Goal: Task Accomplishment & Management: Manage account settings

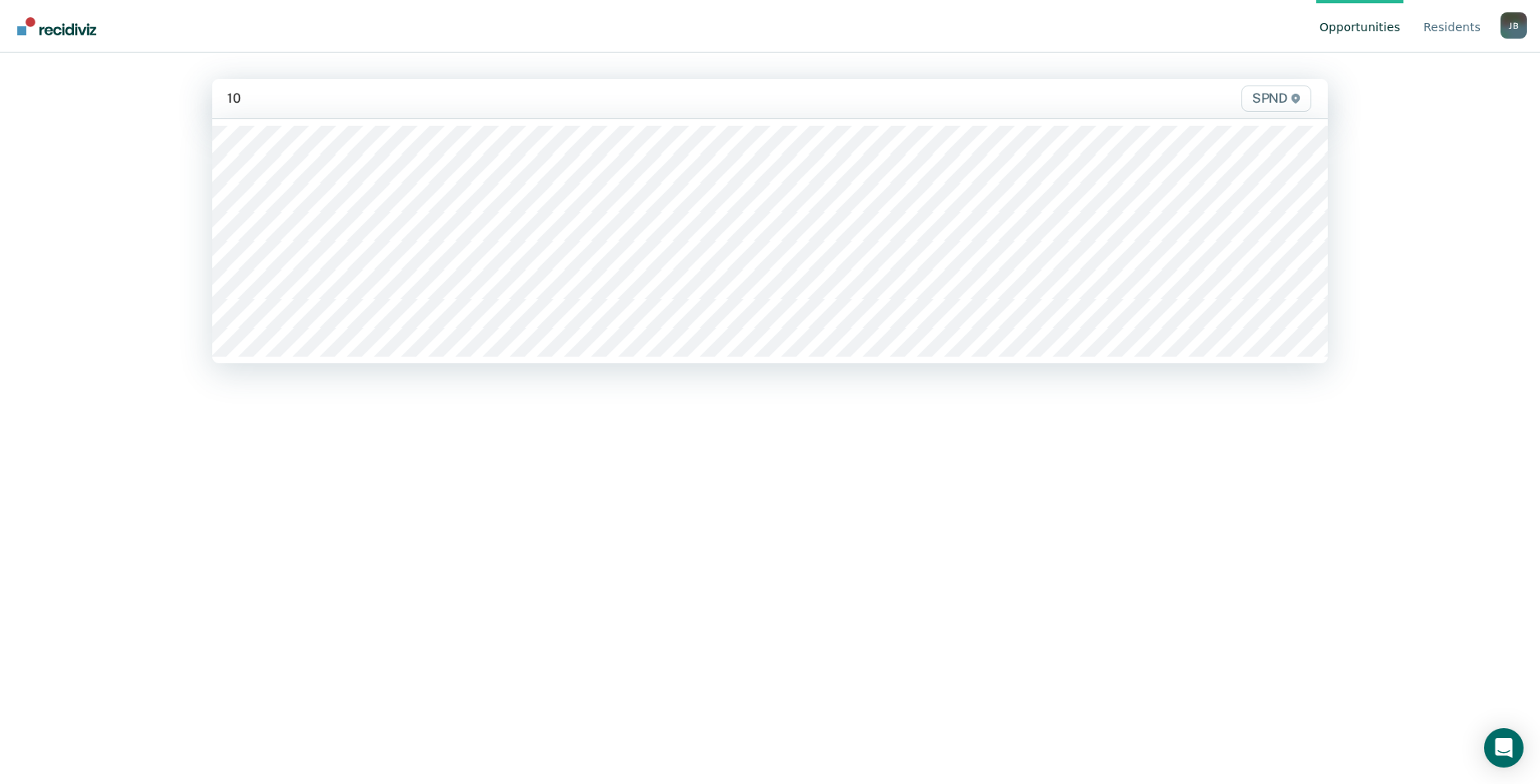
type input "10n"
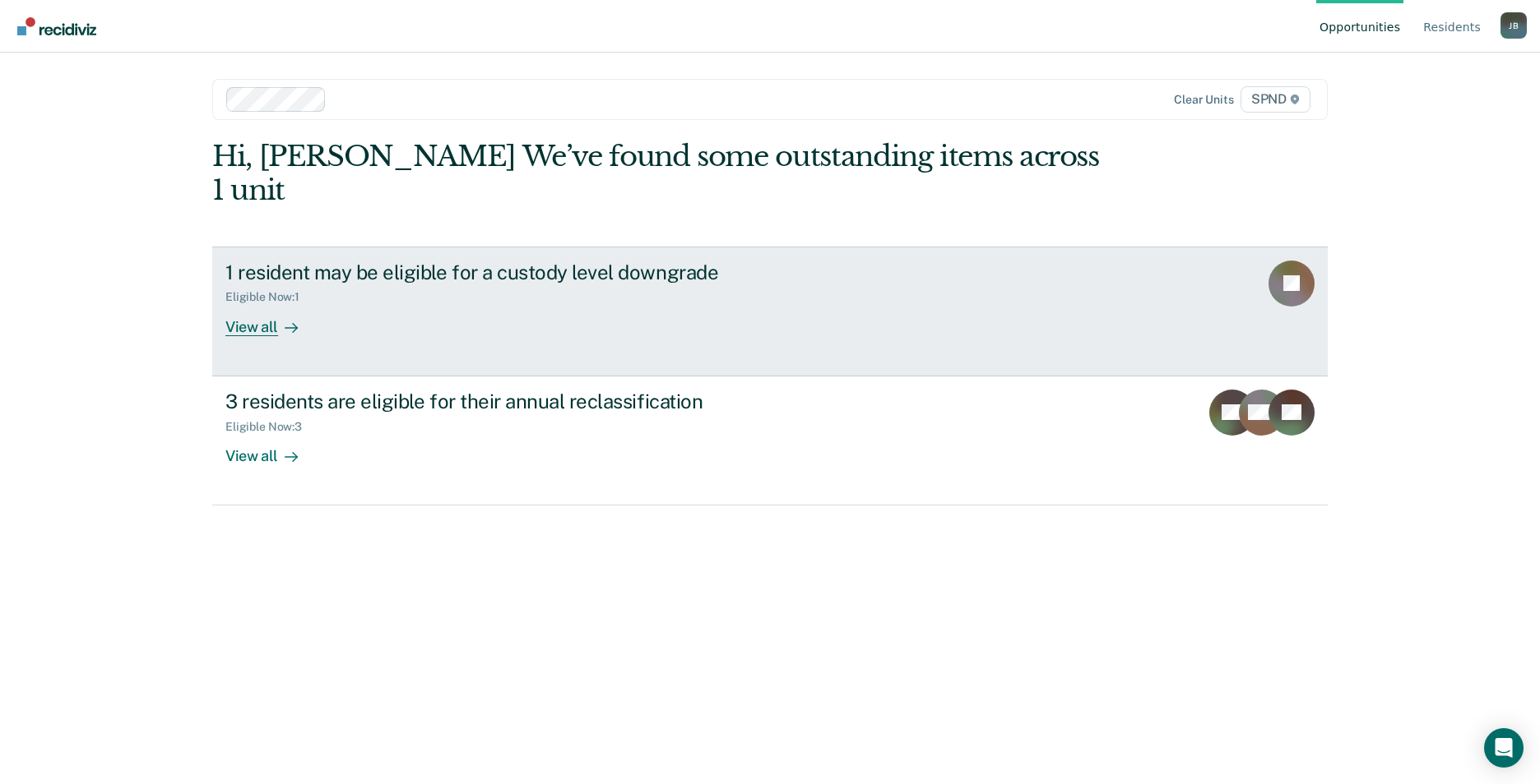
click at [275, 305] on div "View all" at bounding box center [271, 320] width 92 height 32
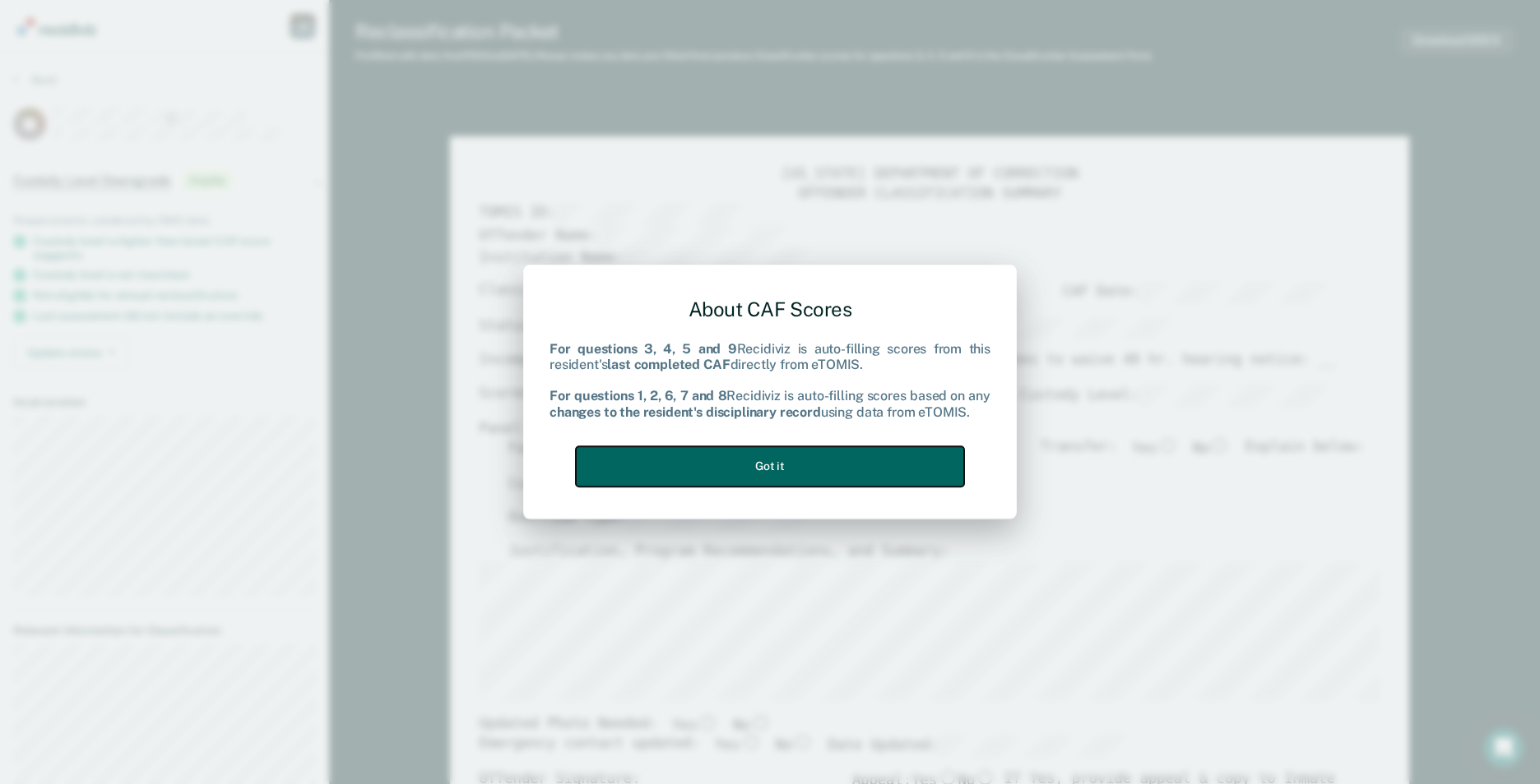
click at [754, 468] on button "Got it" at bounding box center [770, 467] width 388 height 40
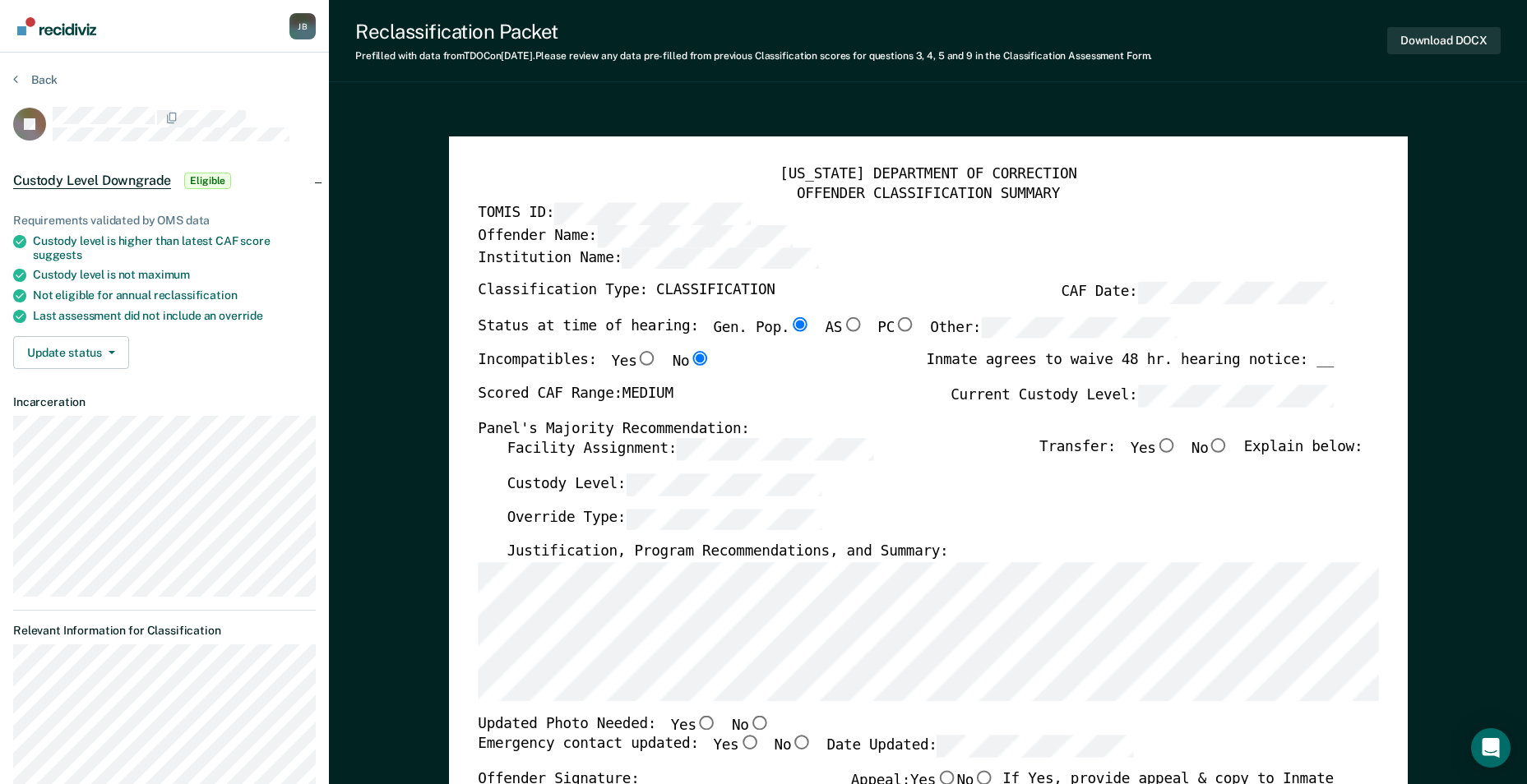
type textarea "x"
radio input "false"
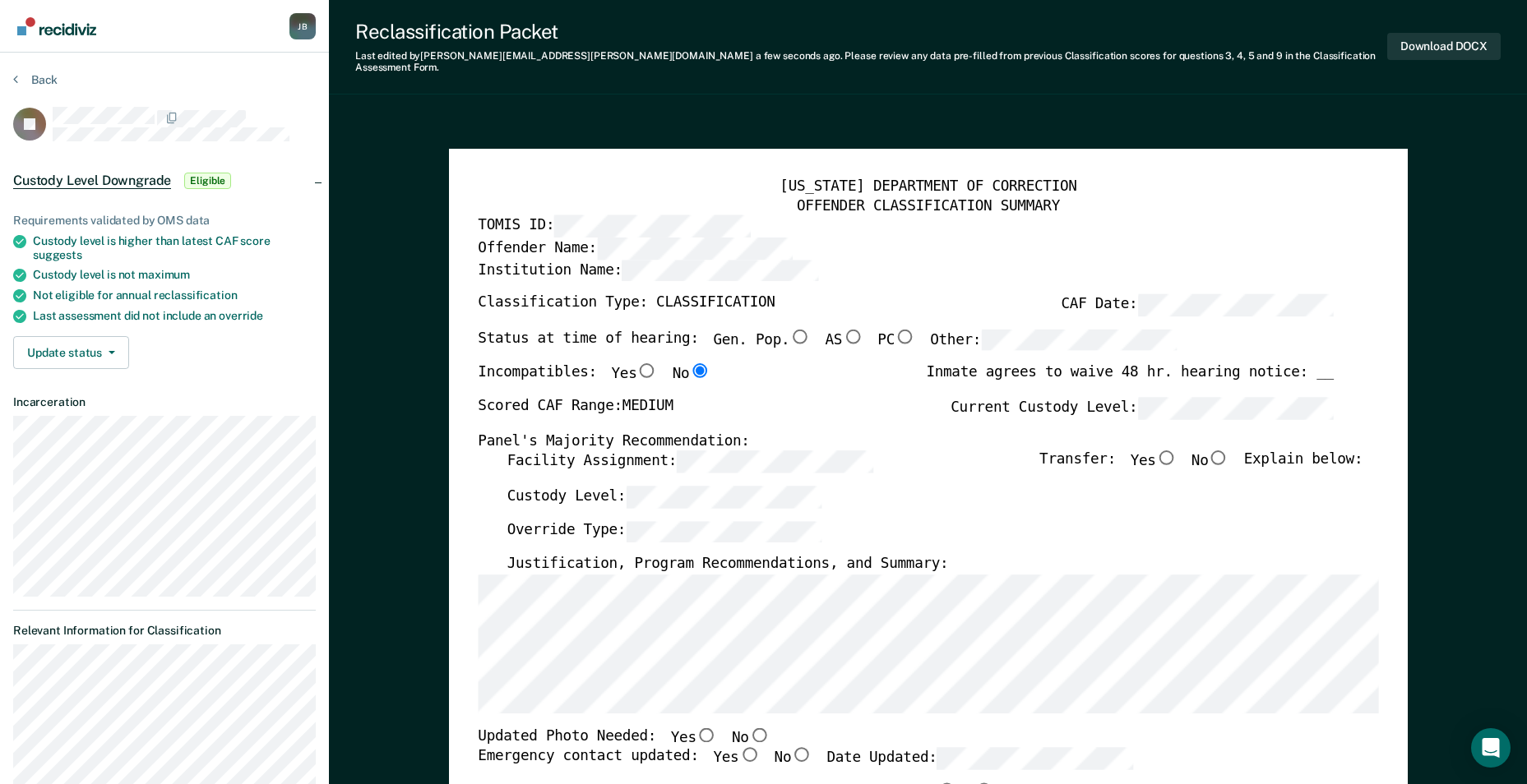
click at [1229, 451] on input "No" at bounding box center [1219, 457] width 21 height 14
type textarea "x"
radio input "true"
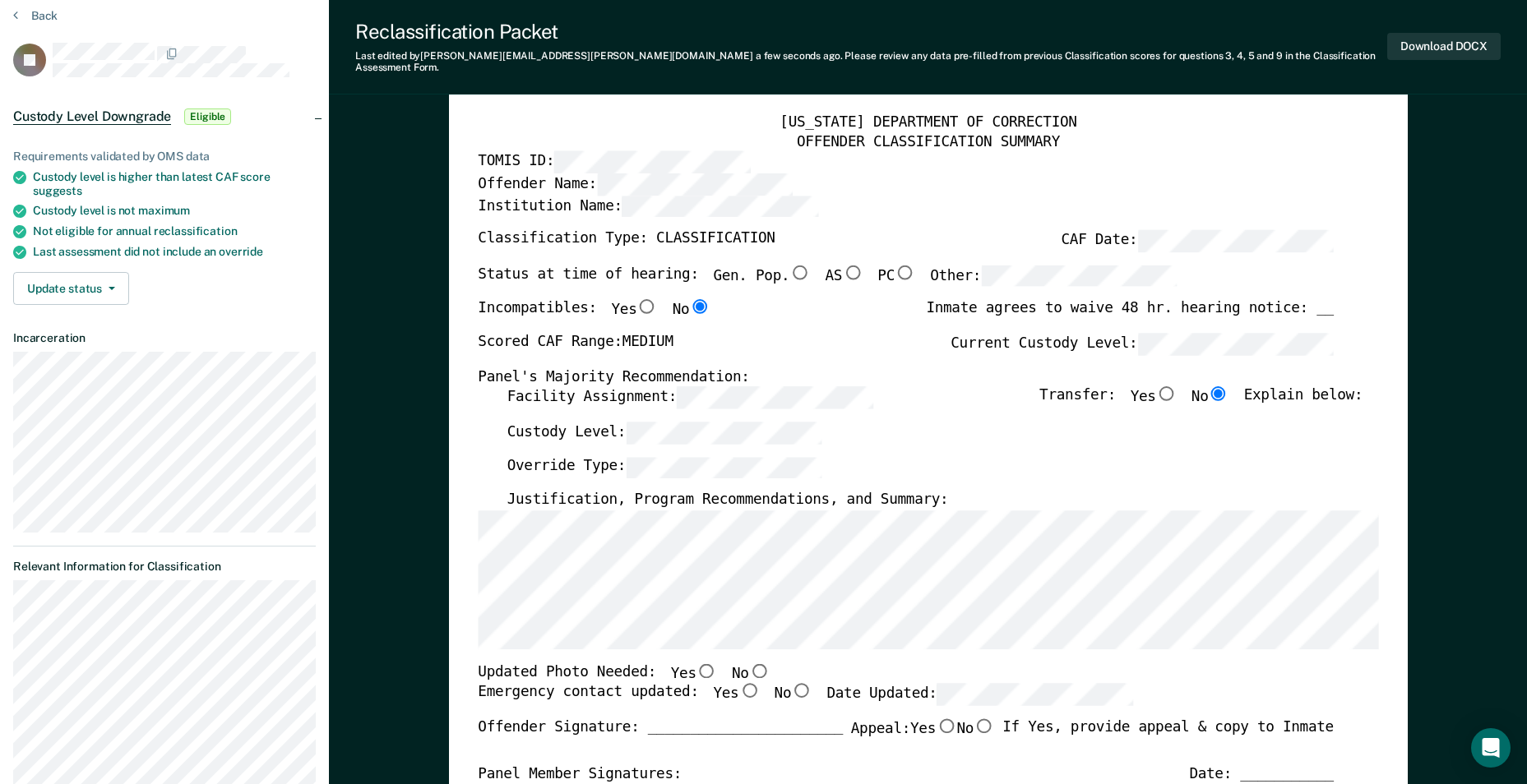
scroll to position [83, 0]
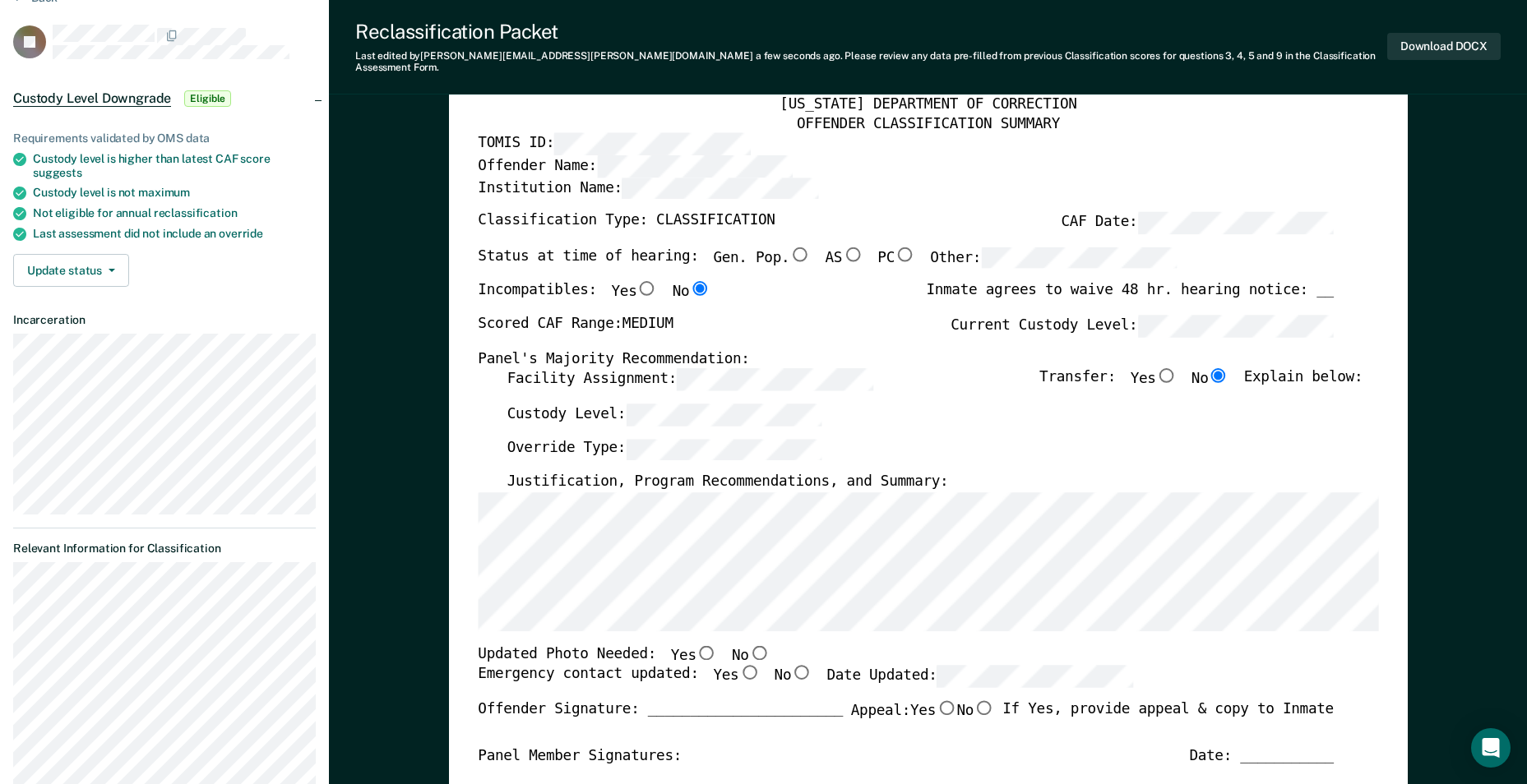
click at [749, 646] on input "No" at bounding box center [759, 652] width 21 height 14
type textarea "x"
radio input "true"
click at [738, 666] on input "Yes" at bounding box center [749, 673] width 21 height 14
type textarea "x"
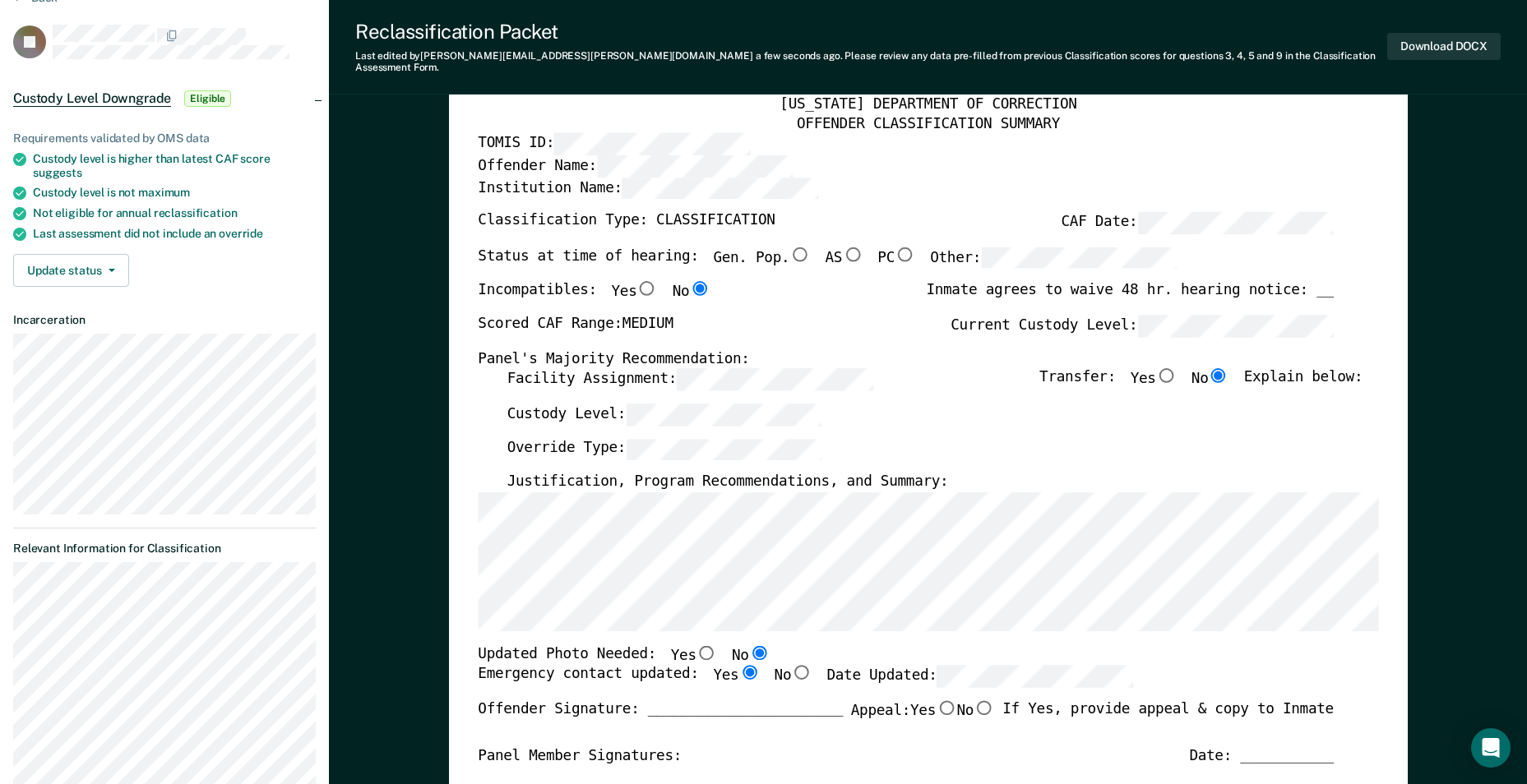
radio input "true"
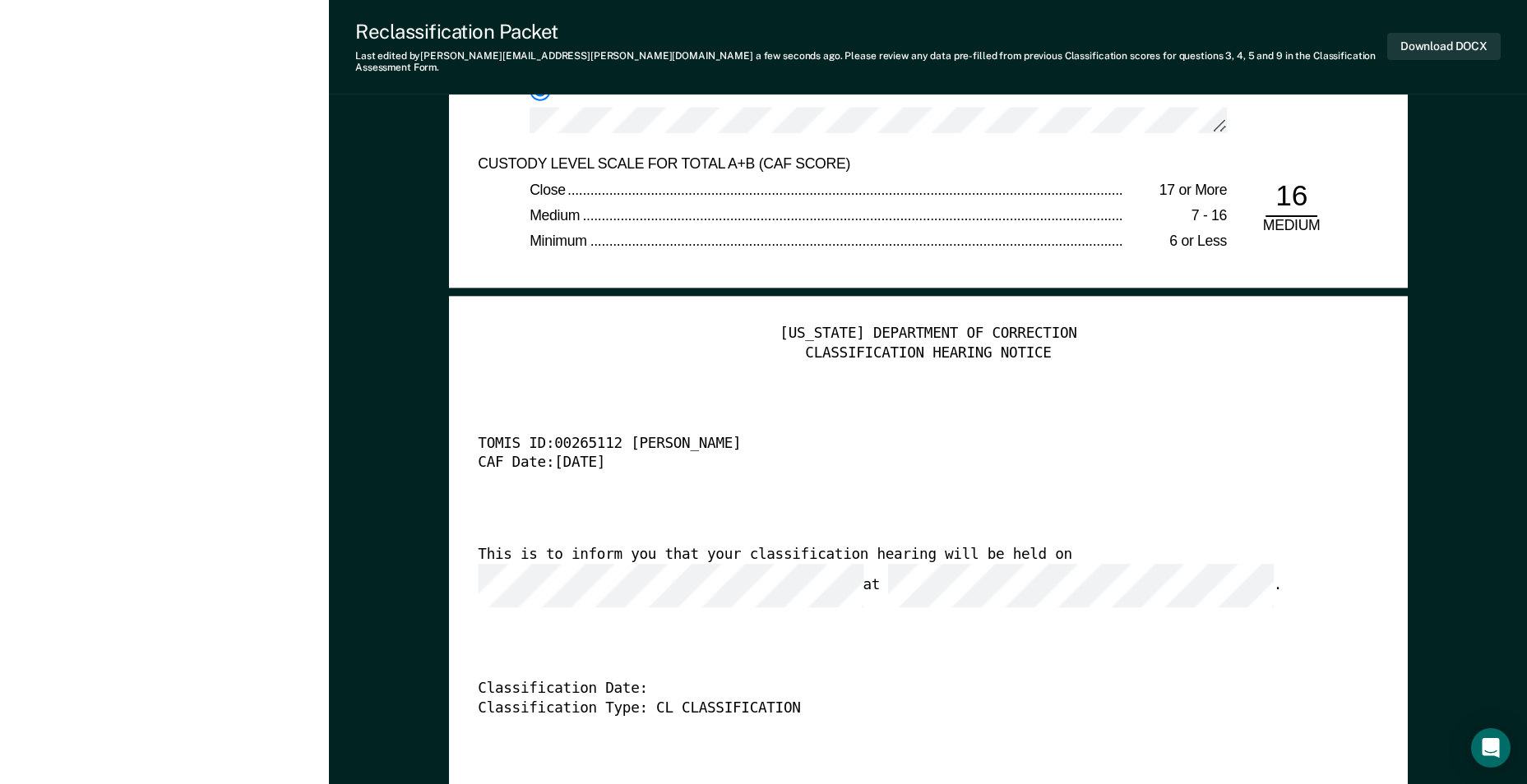
scroll to position [3699, 0]
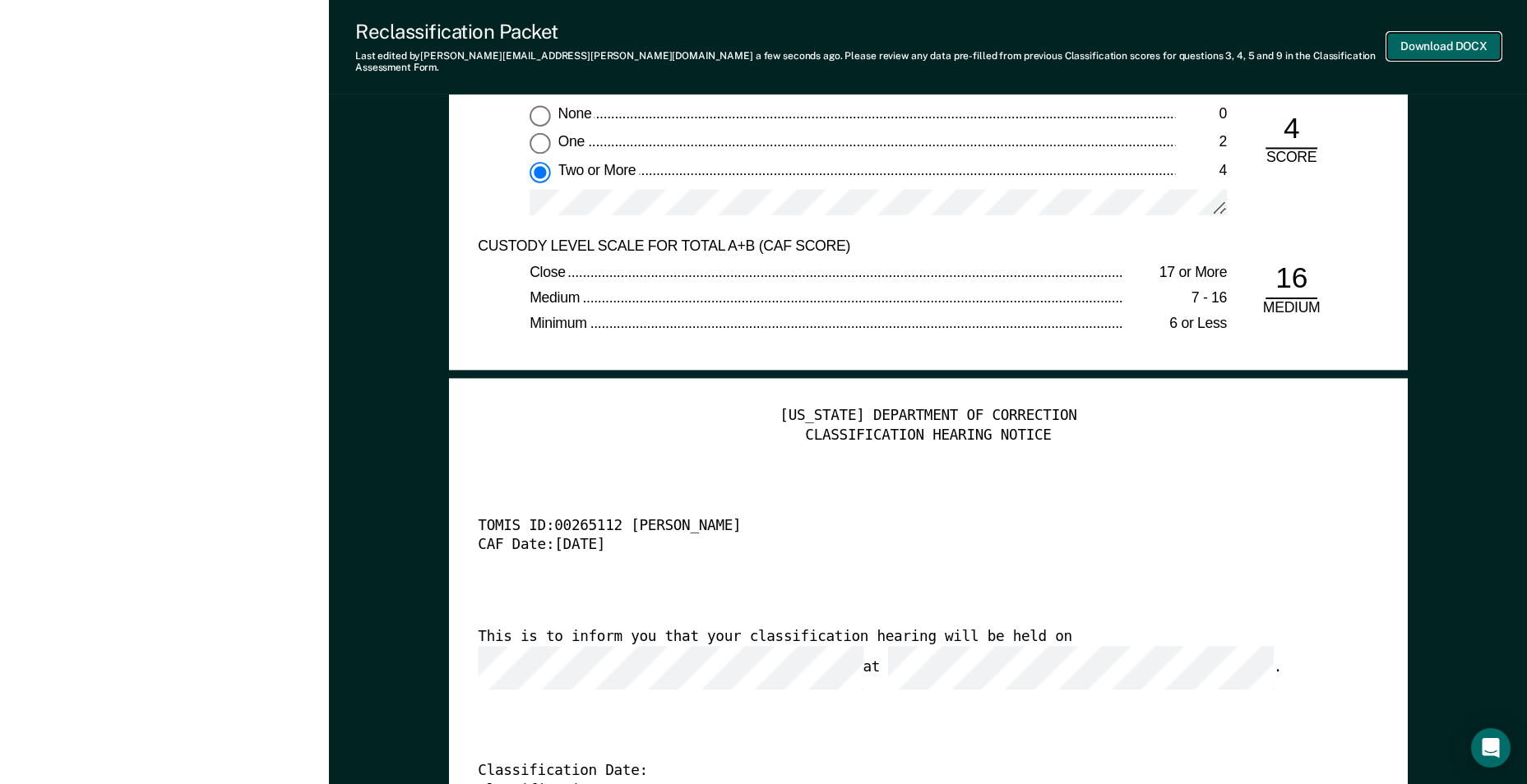
click at [1462, 41] on button "Download DOCX" at bounding box center [1443, 46] width 113 height 27
type textarea "x"
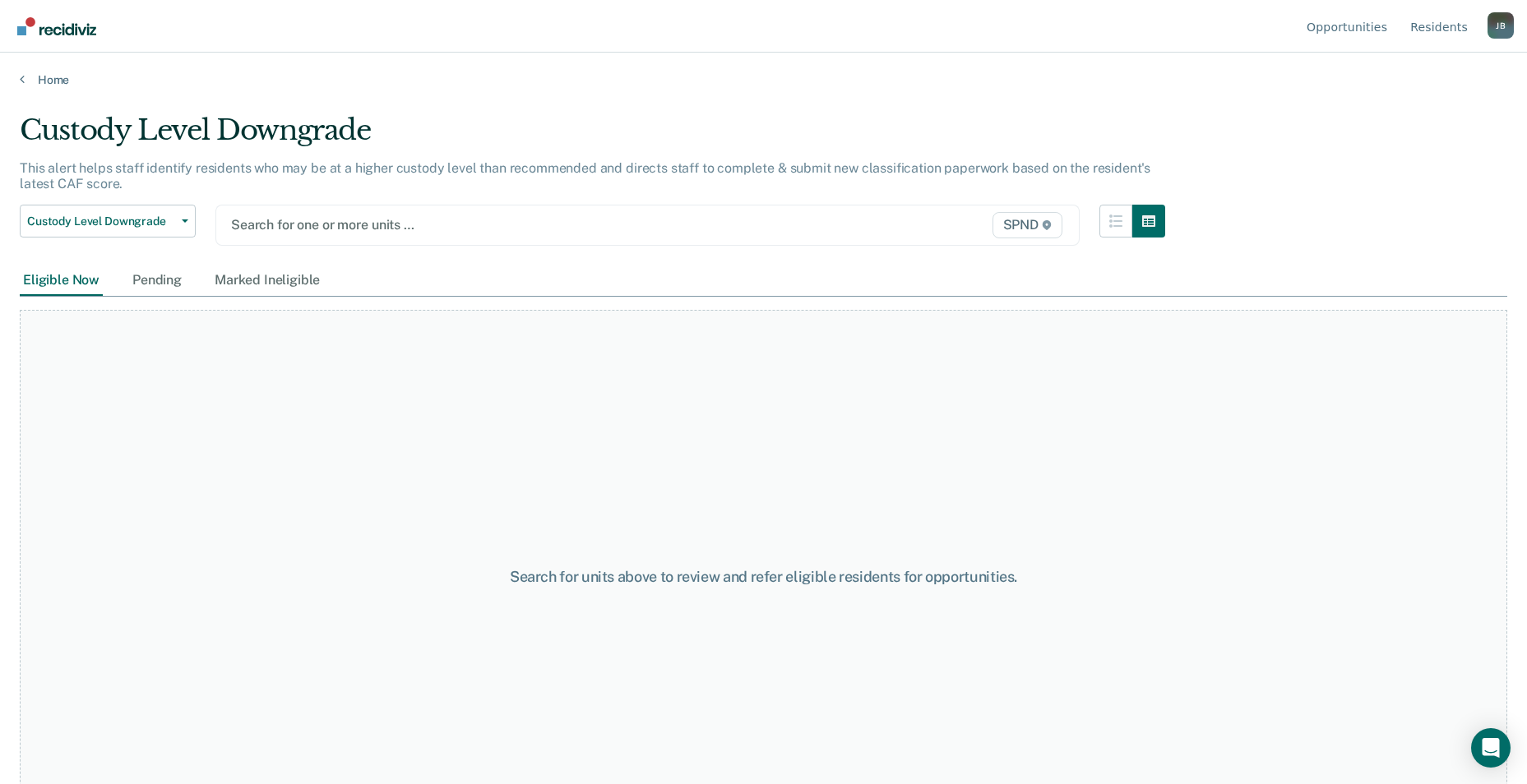
click at [1494, 26] on div "[PERSON_NAME]" at bounding box center [1500, 25] width 26 height 26
click at [1289, 93] on main "Custody Level Downgrade This alert helps staff identify residents who may be at…" at bounding box center [763, 433] width 1527 height 692
click at [45, 67] on div "Home" at bounding box center [763, 70] width 1527 height 35
click at [51, 77] on link "Home" at bounding box center [764, 79] width 1488 height 14
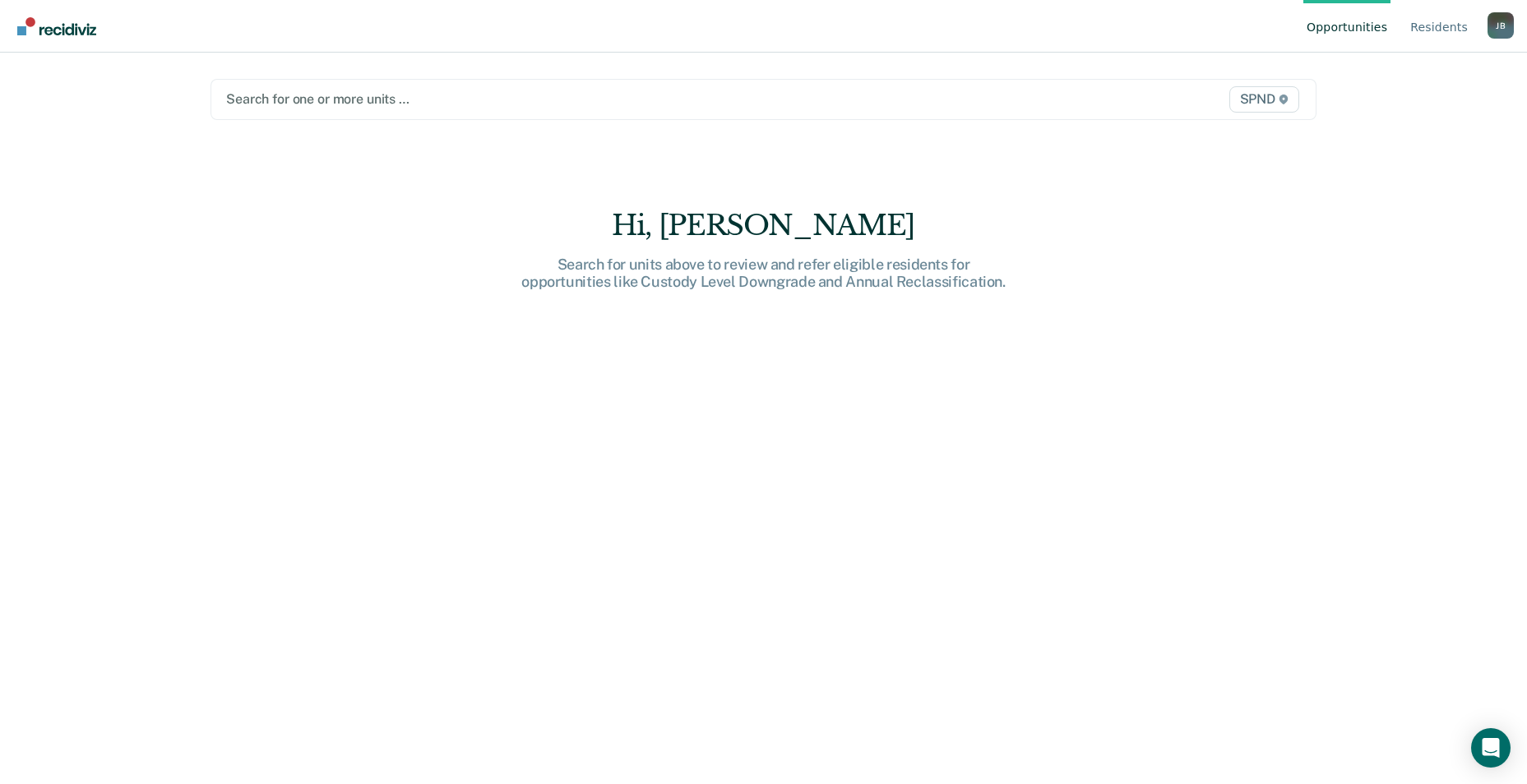
click at [269, 97] on div at bounding box center [602, 99] width 751 height 19
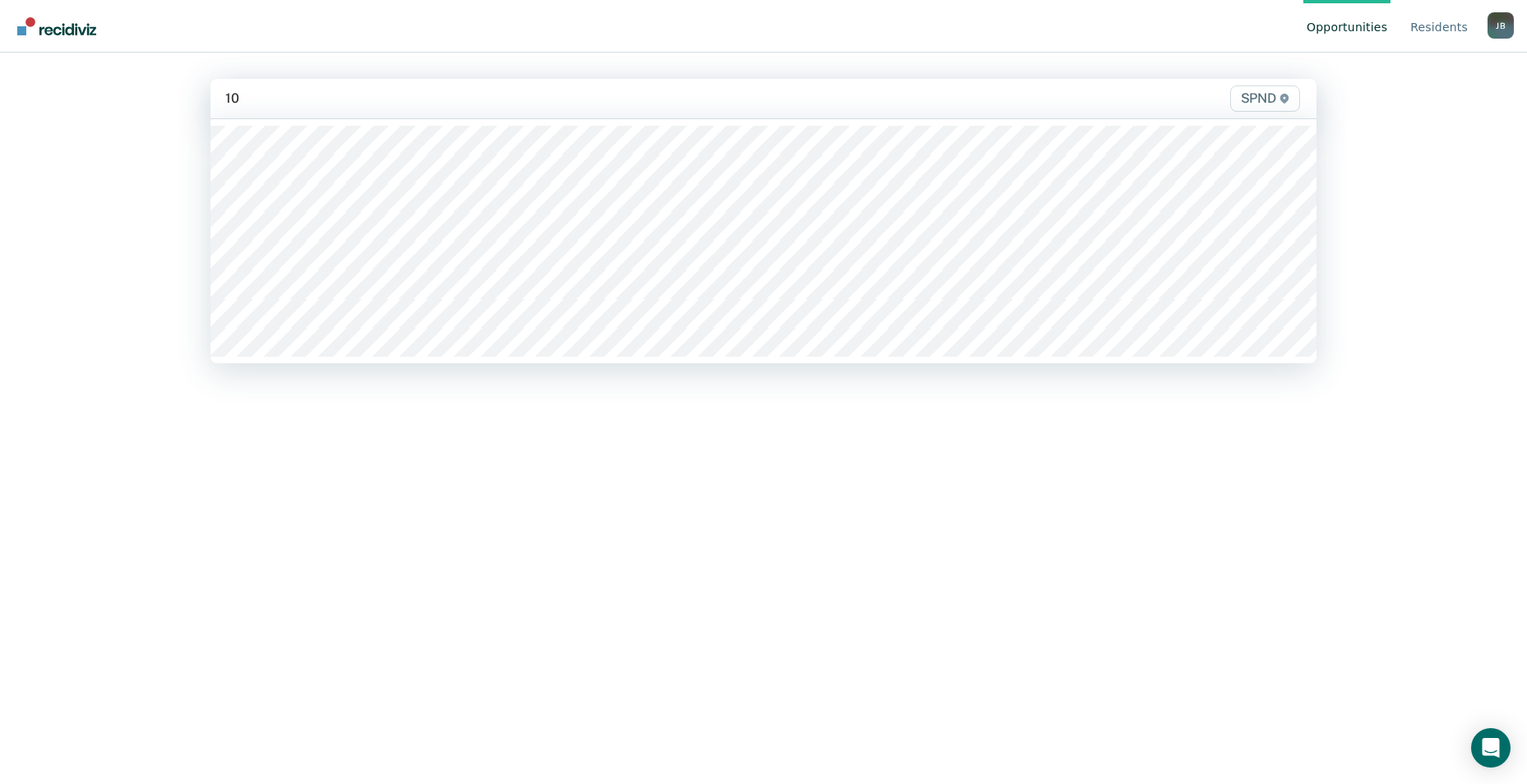
type input "10n"
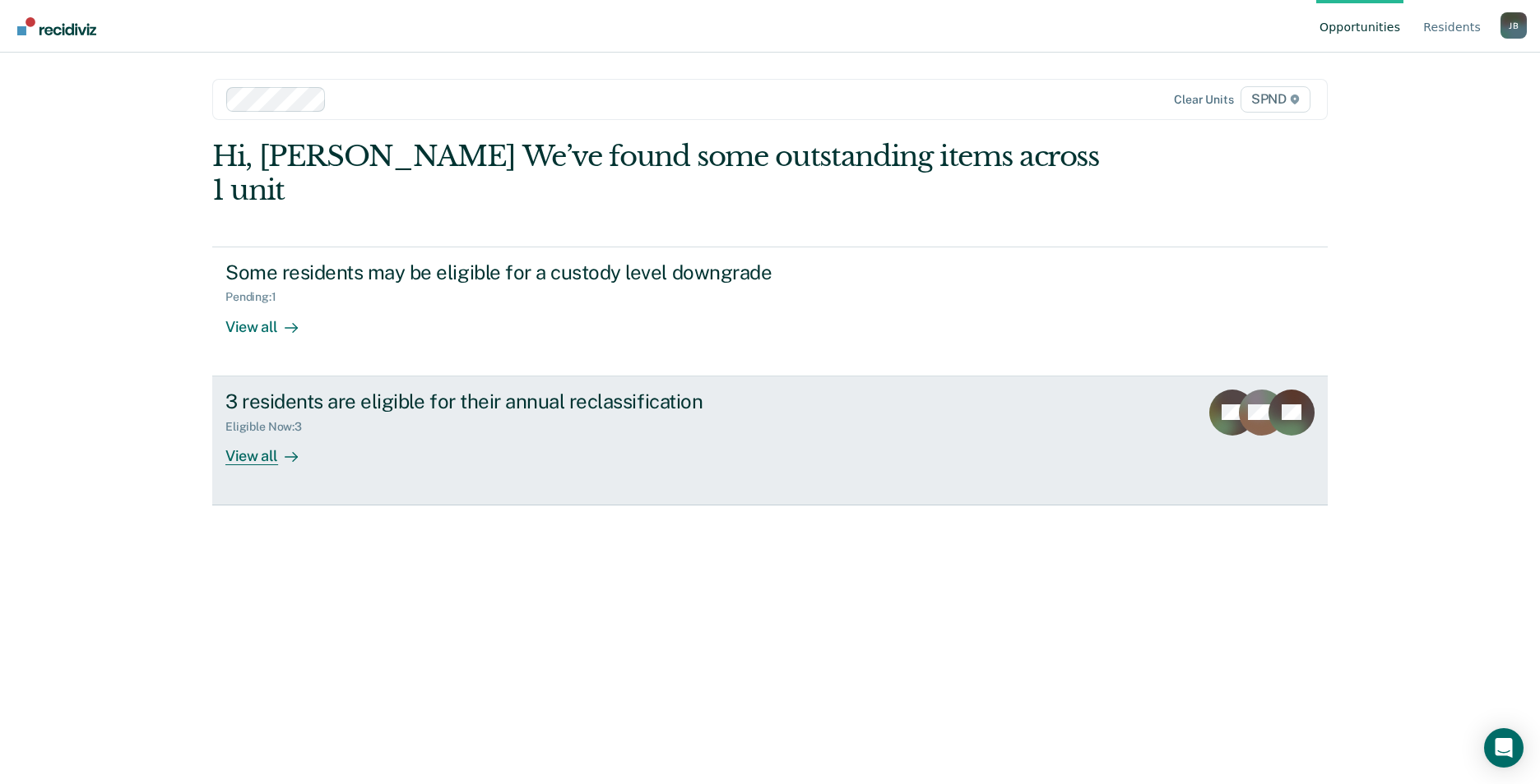
click at [259, 433] on div "View all" at bounding box center [271, 449] width 92 height 32
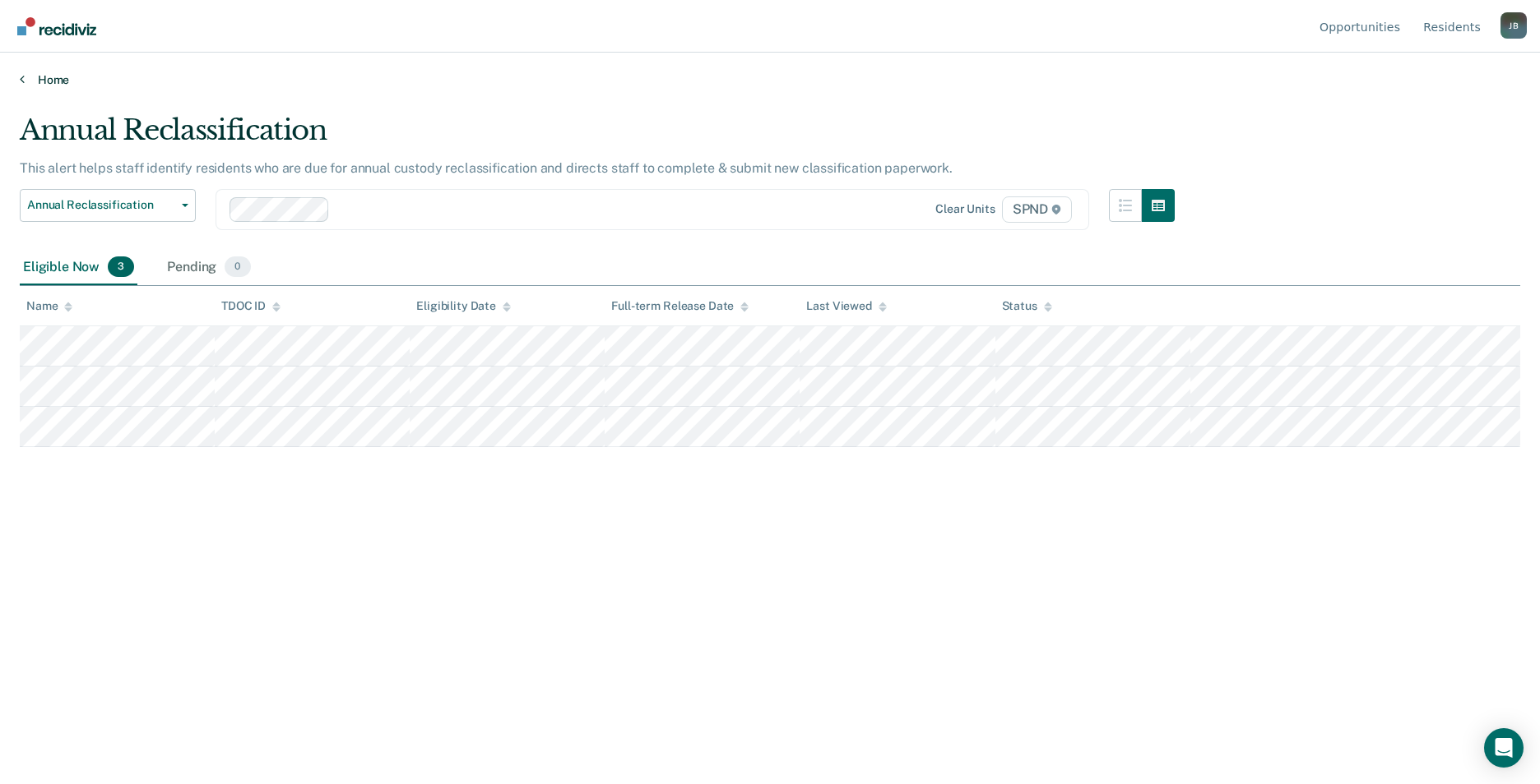
click at [66, 79] on link "Home" at bounding box center [770, 79] width 1501 height 14
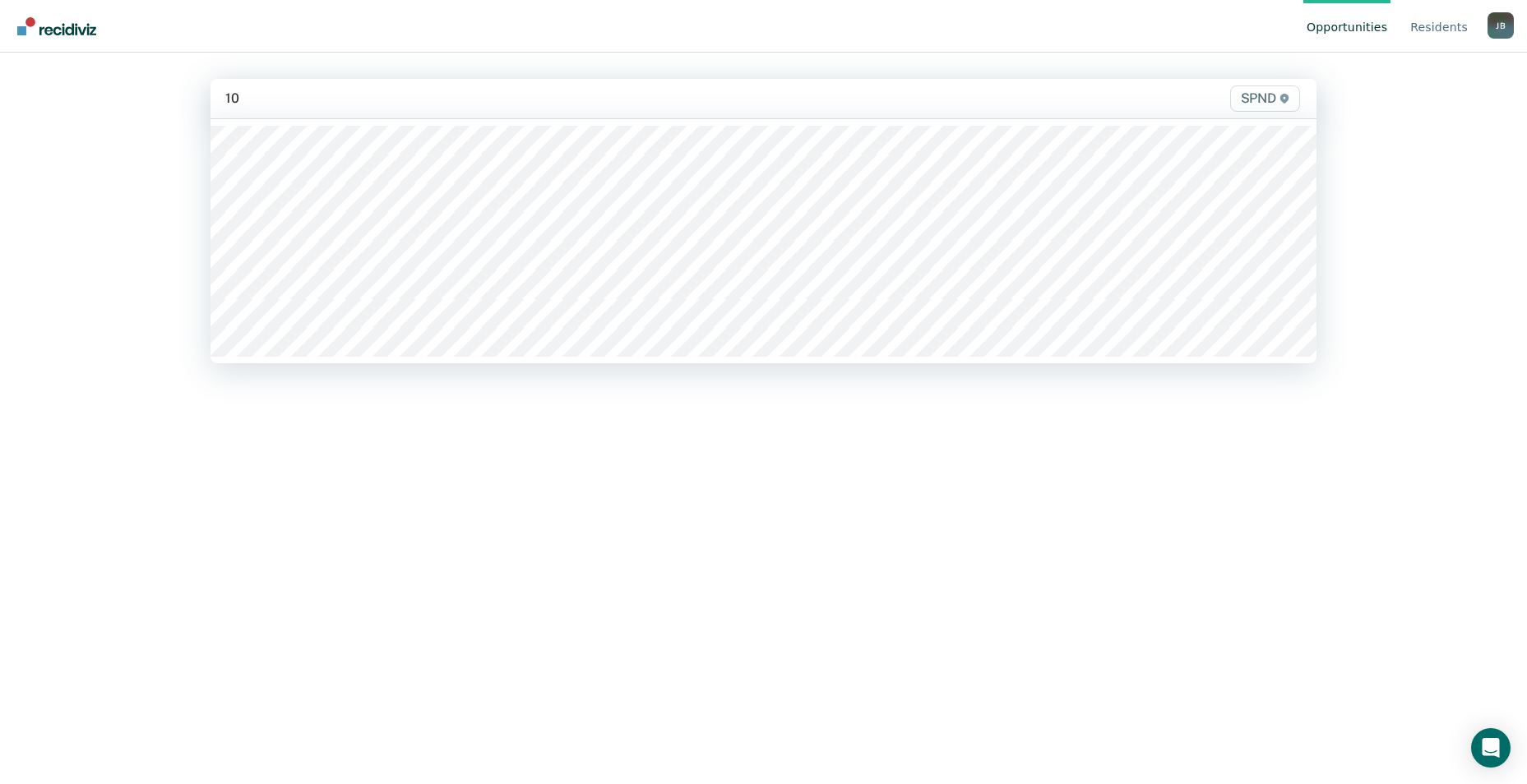
type input "10s"
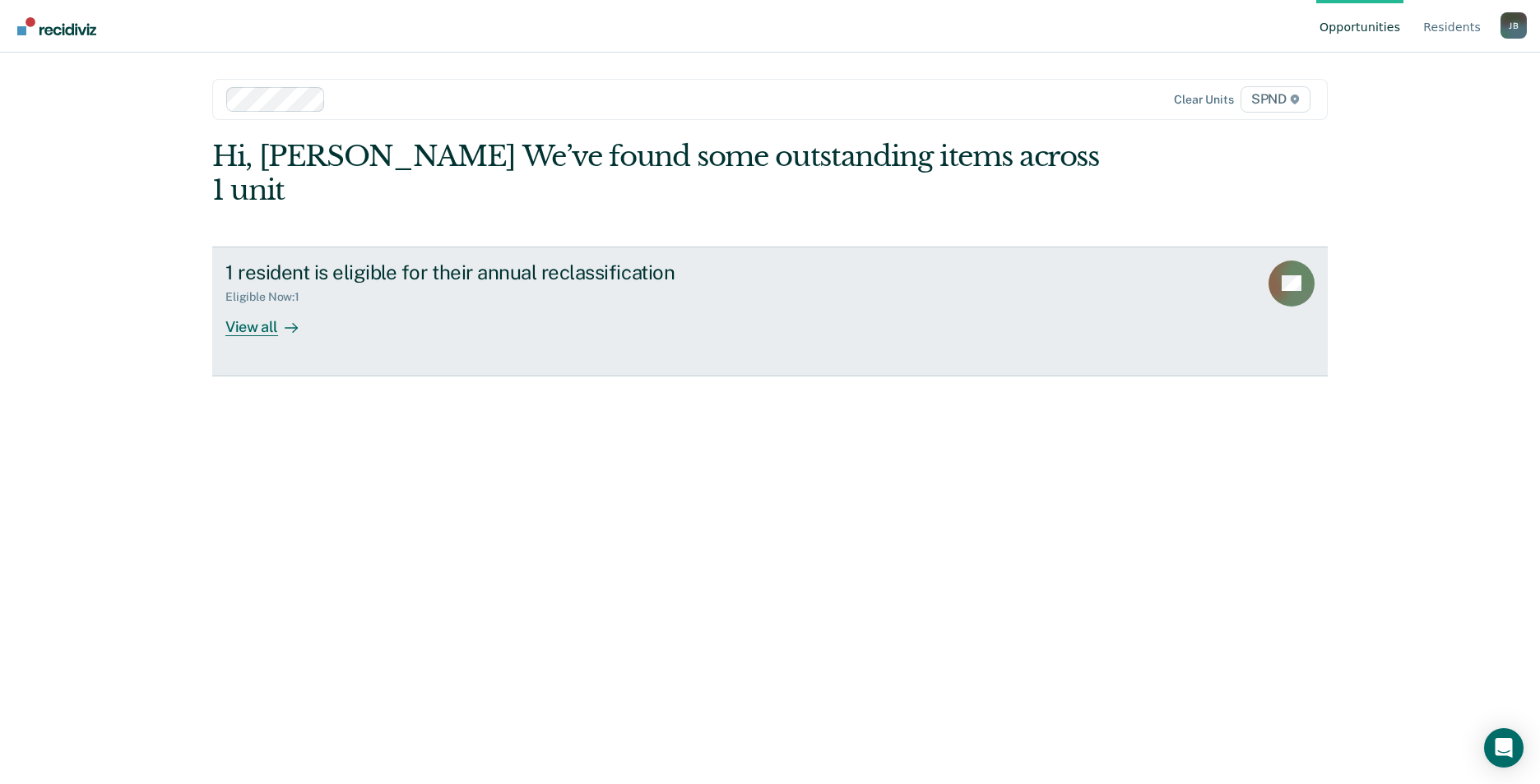
click at [270, 305] on div "View all" at bounding box center [271, 320] width 92 height 32
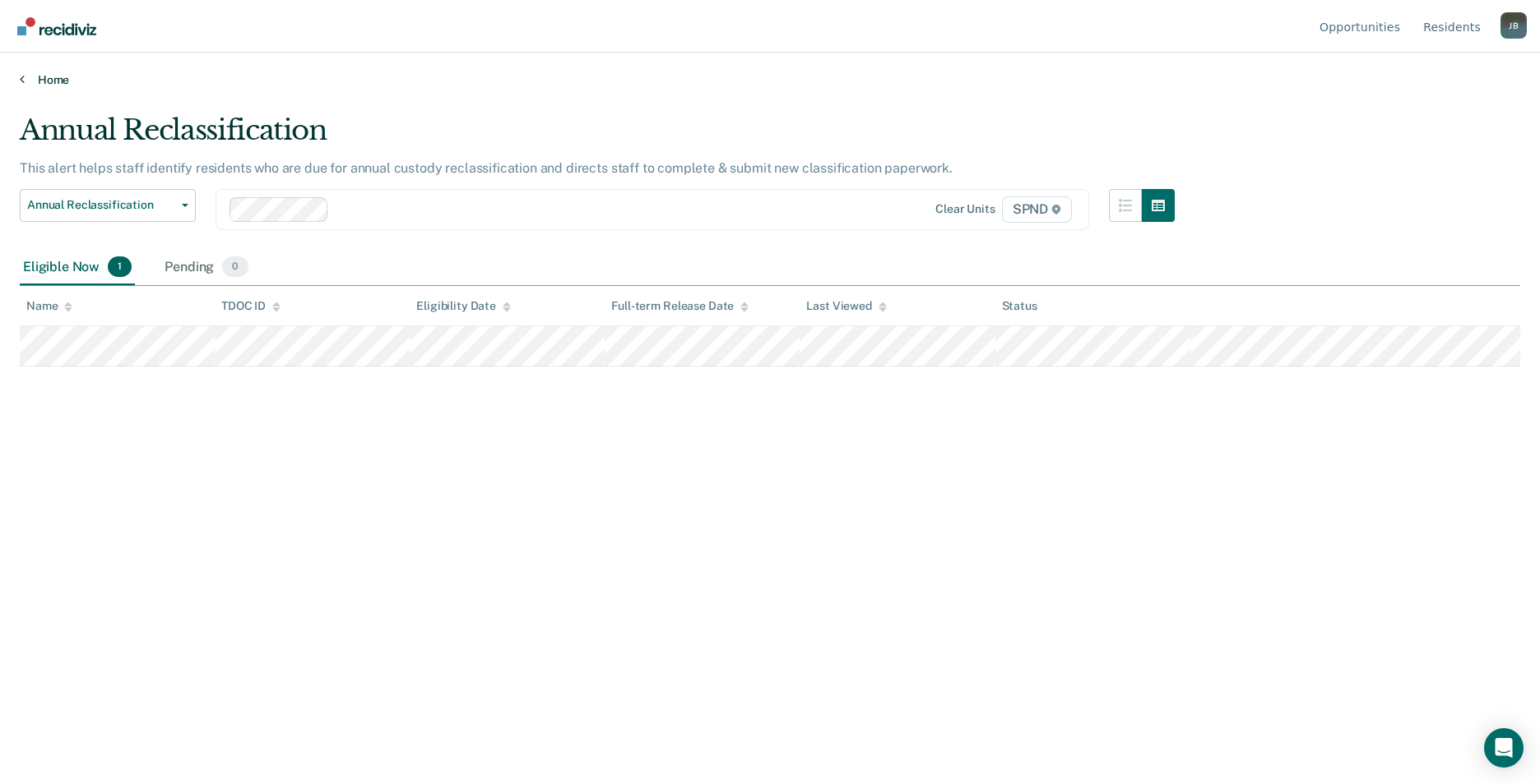
click at [53, 79] on link "Home" at bounding box center [770, 79] width 1501 height 14
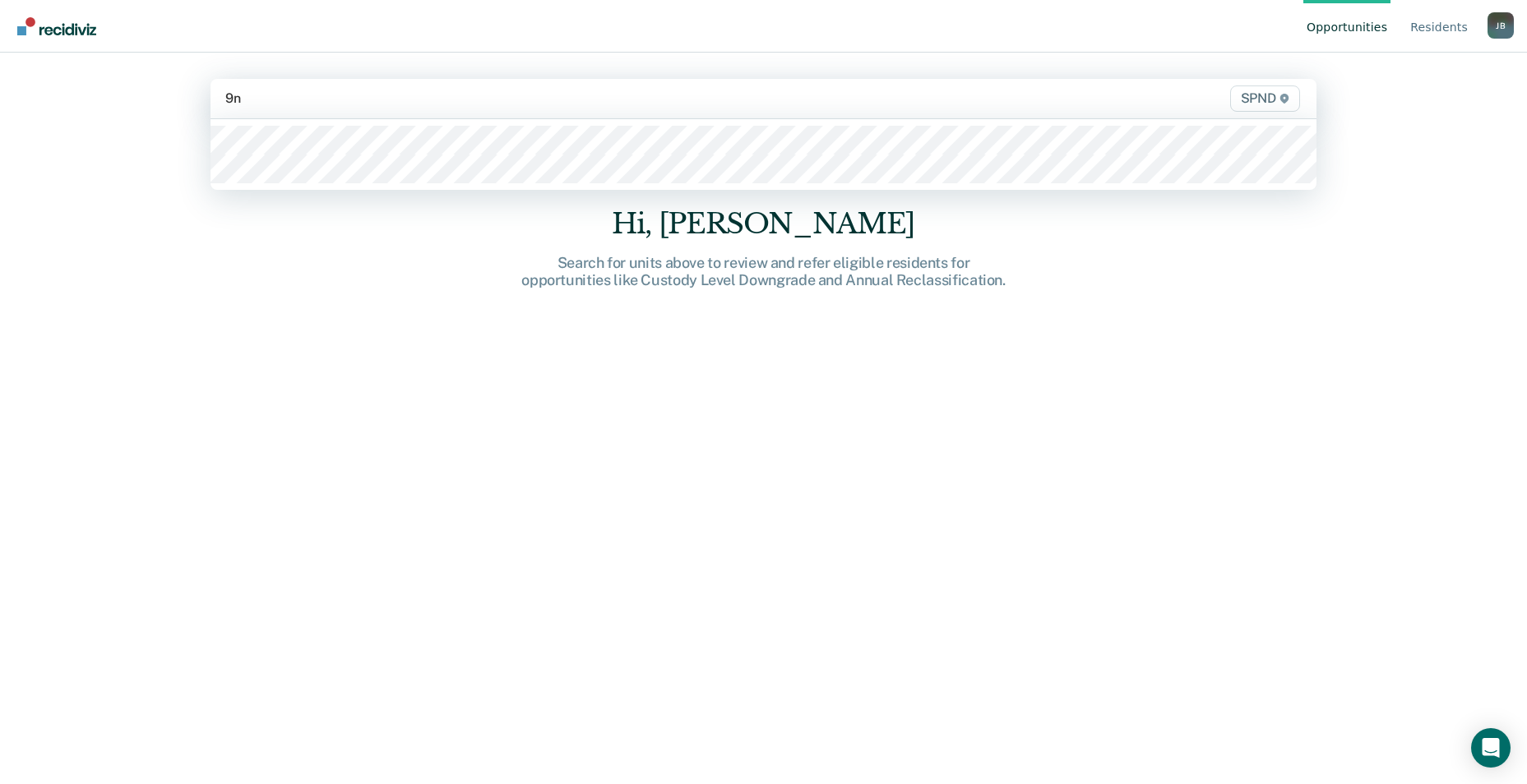
type input "9n2"
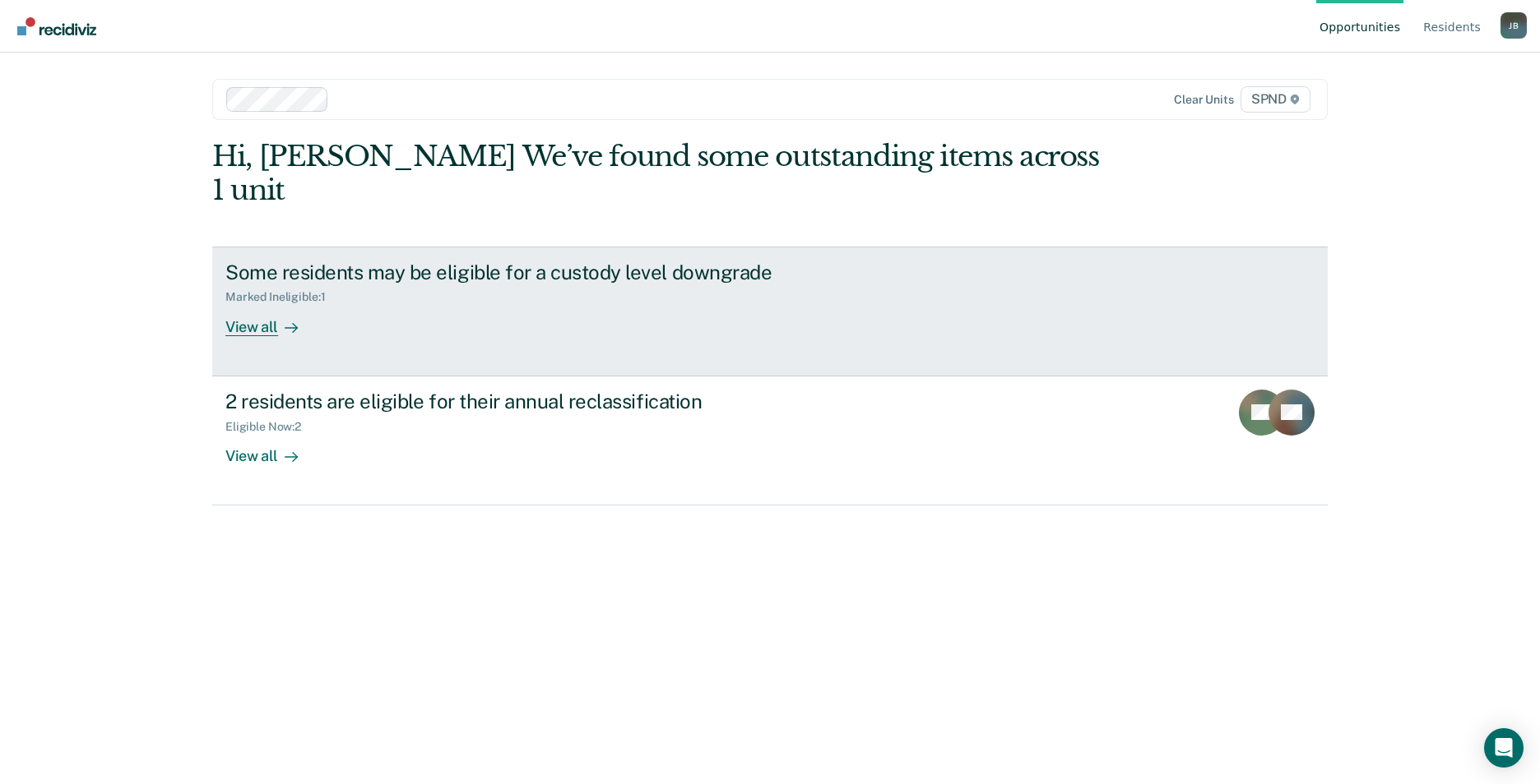
click at [267, 305] on div "View all" at bounding box center [271, 320] width 92 height 32
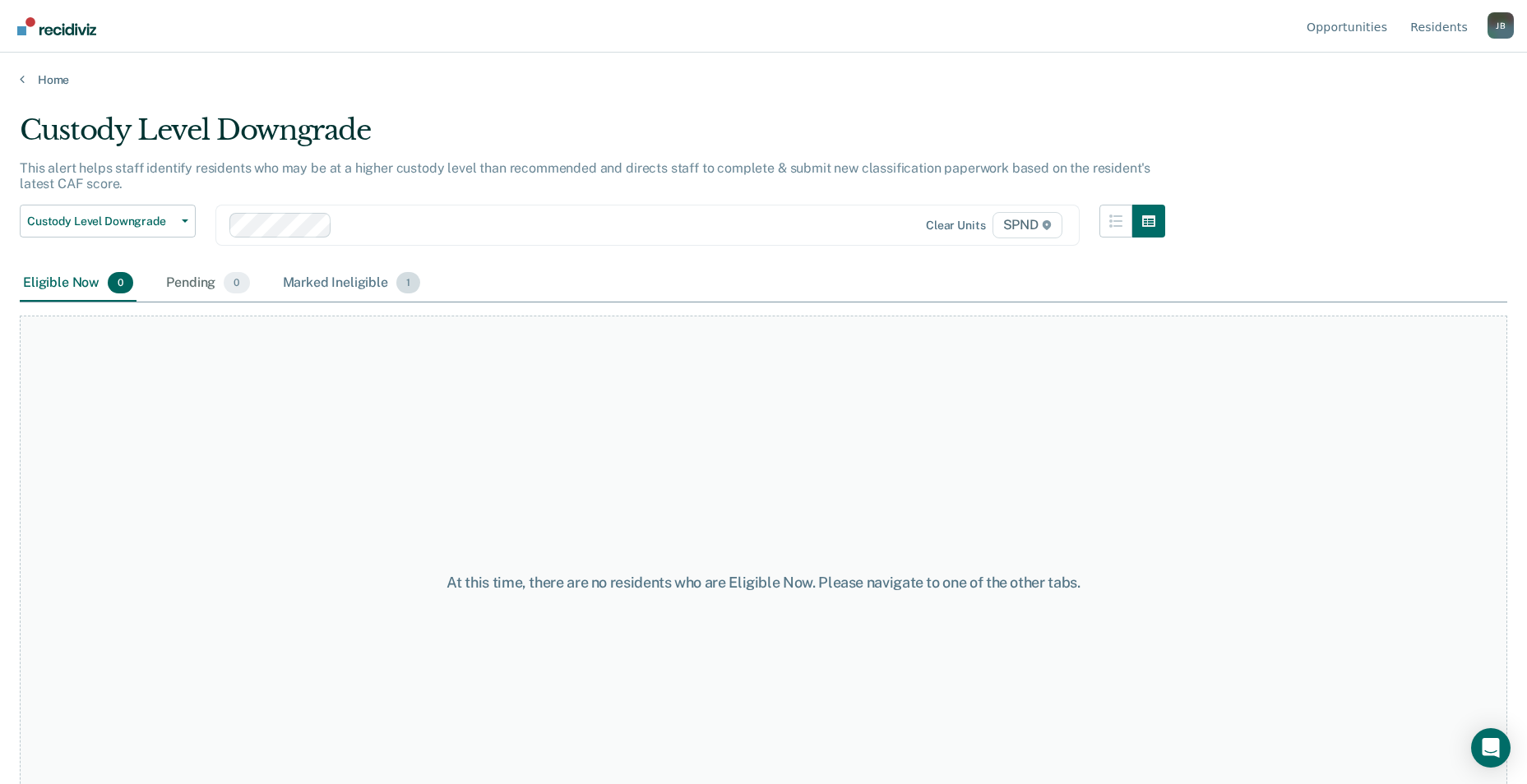
click at [378, 288] on div "Marked Ineligible 1" at bounding box center [352, 283] width 145 height 37
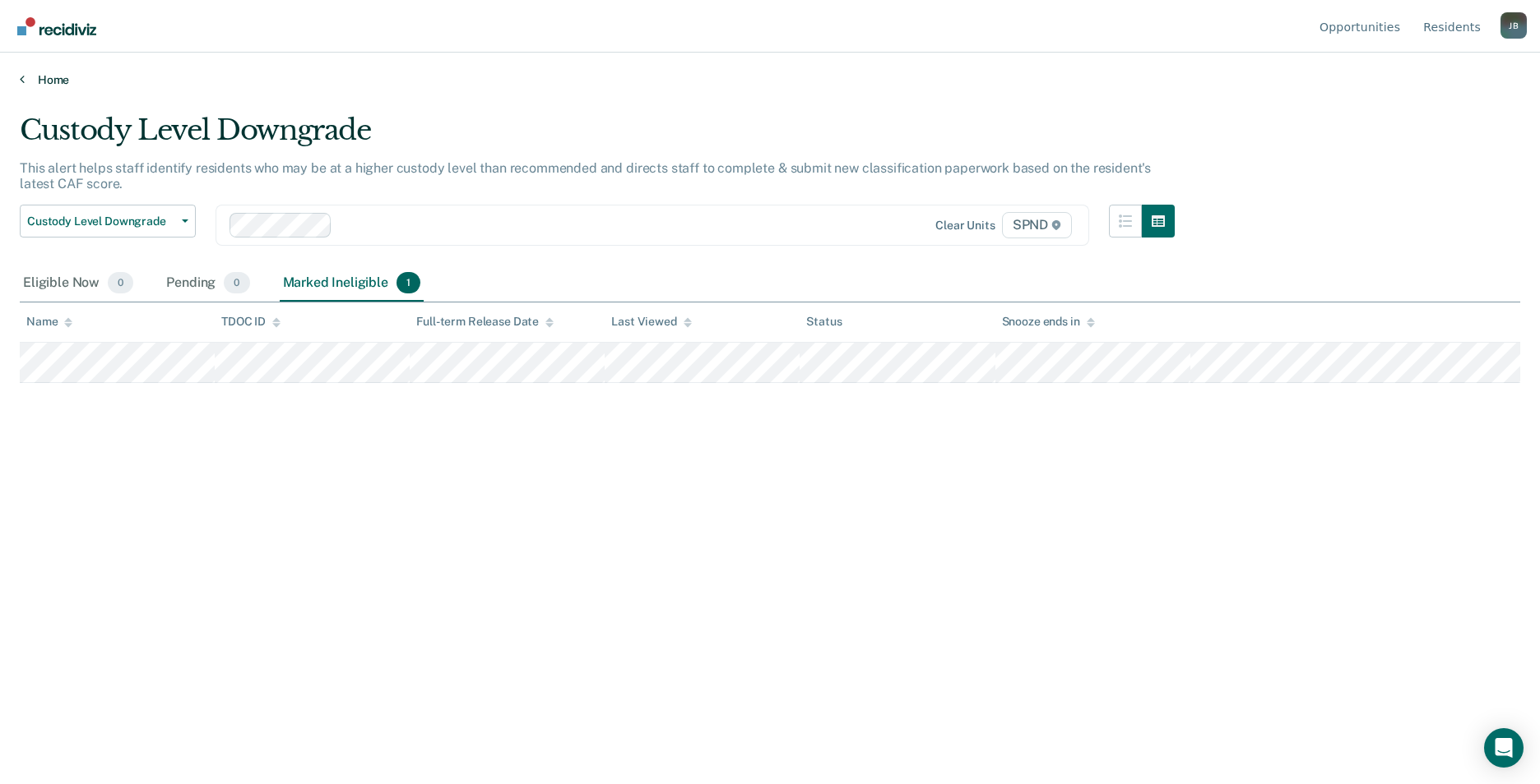
click at [60, 79] on link "Home" at bounding box center [770, 79] width 1501 height 14
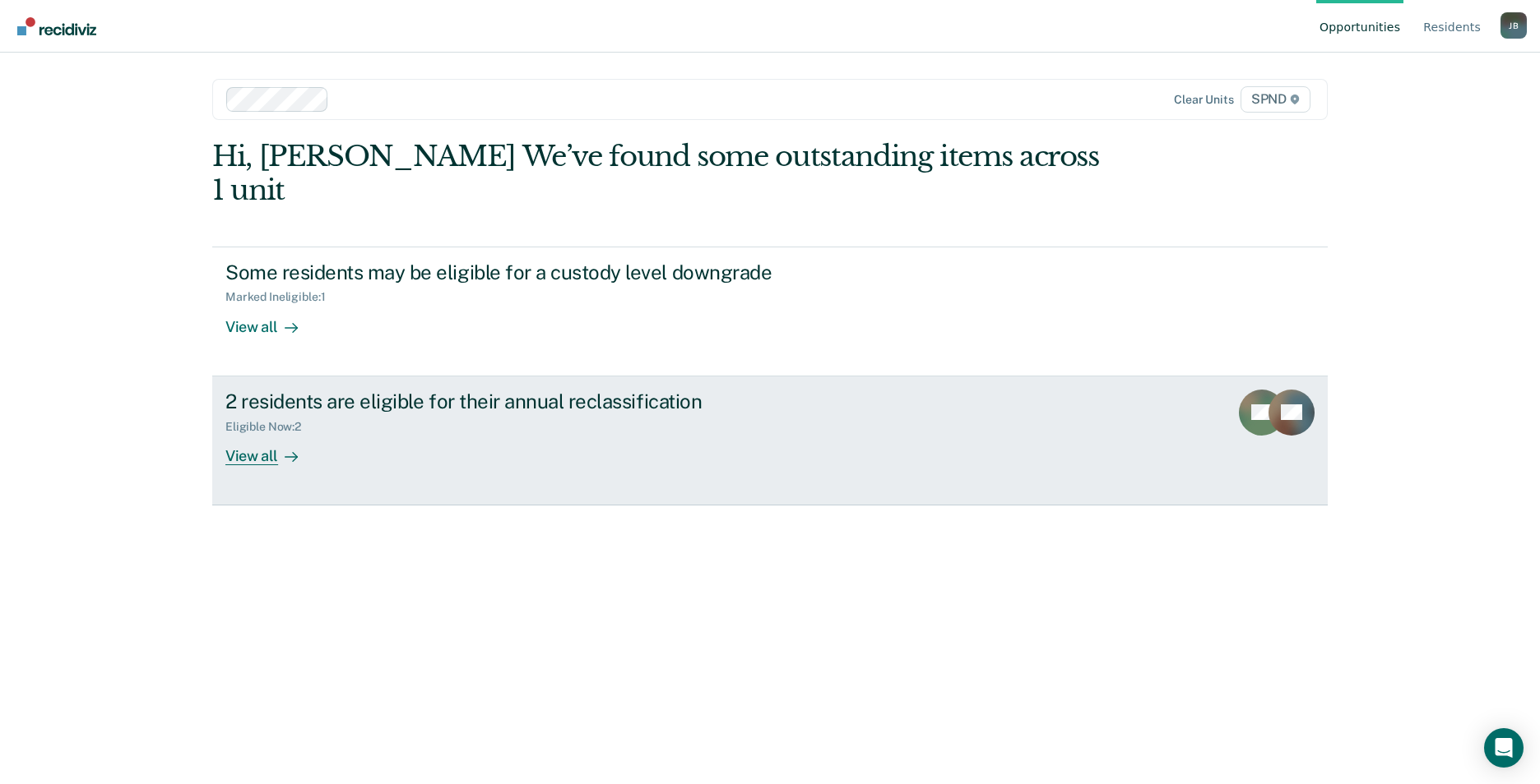
click at [273, 433] on div "View all" at bounding box center [271, 449] width 92 height 32
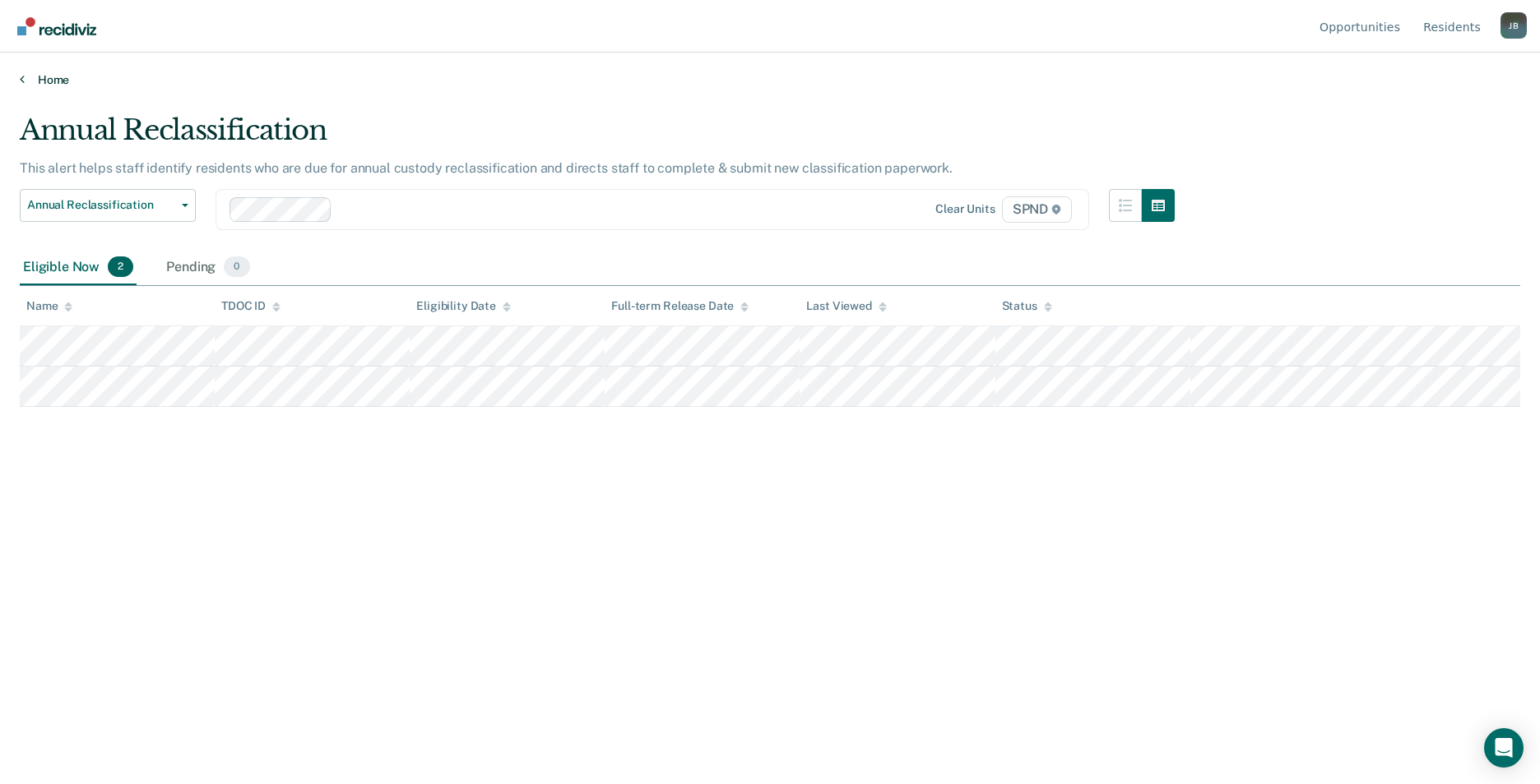
click at [56, 78] on link "Home" at bounding box center [770, 79] width 1501 height 14
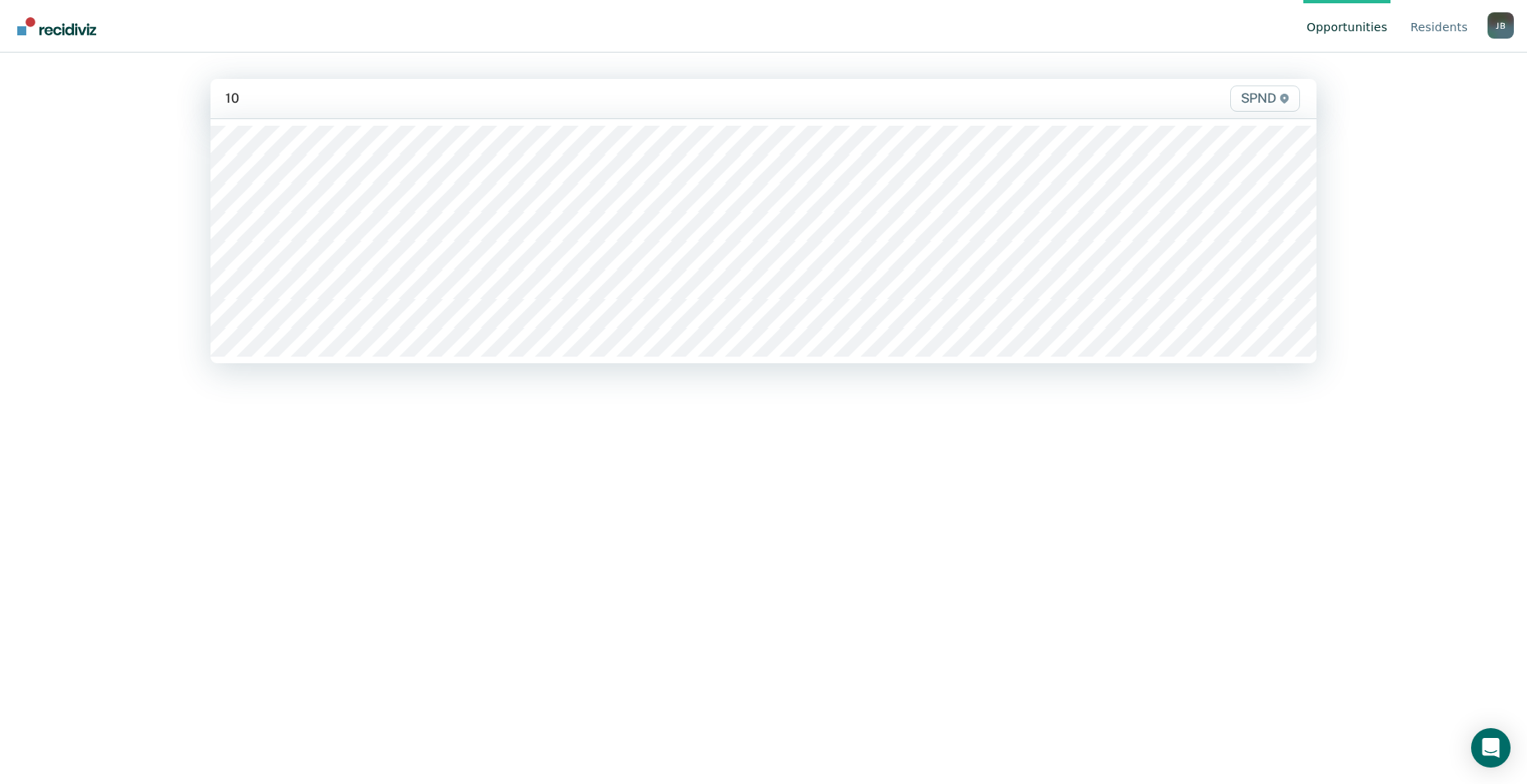
type input "1"
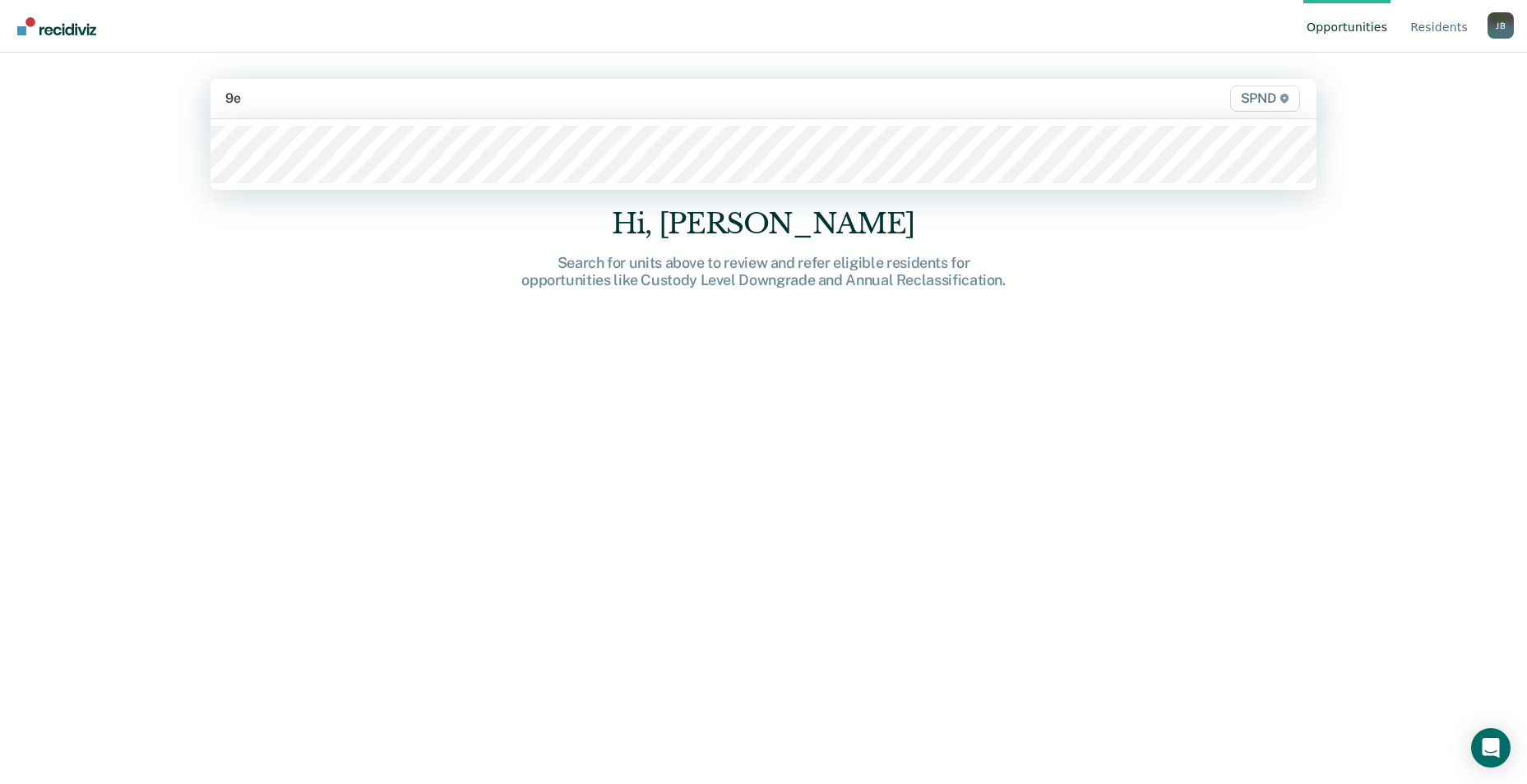
type input "9e2"
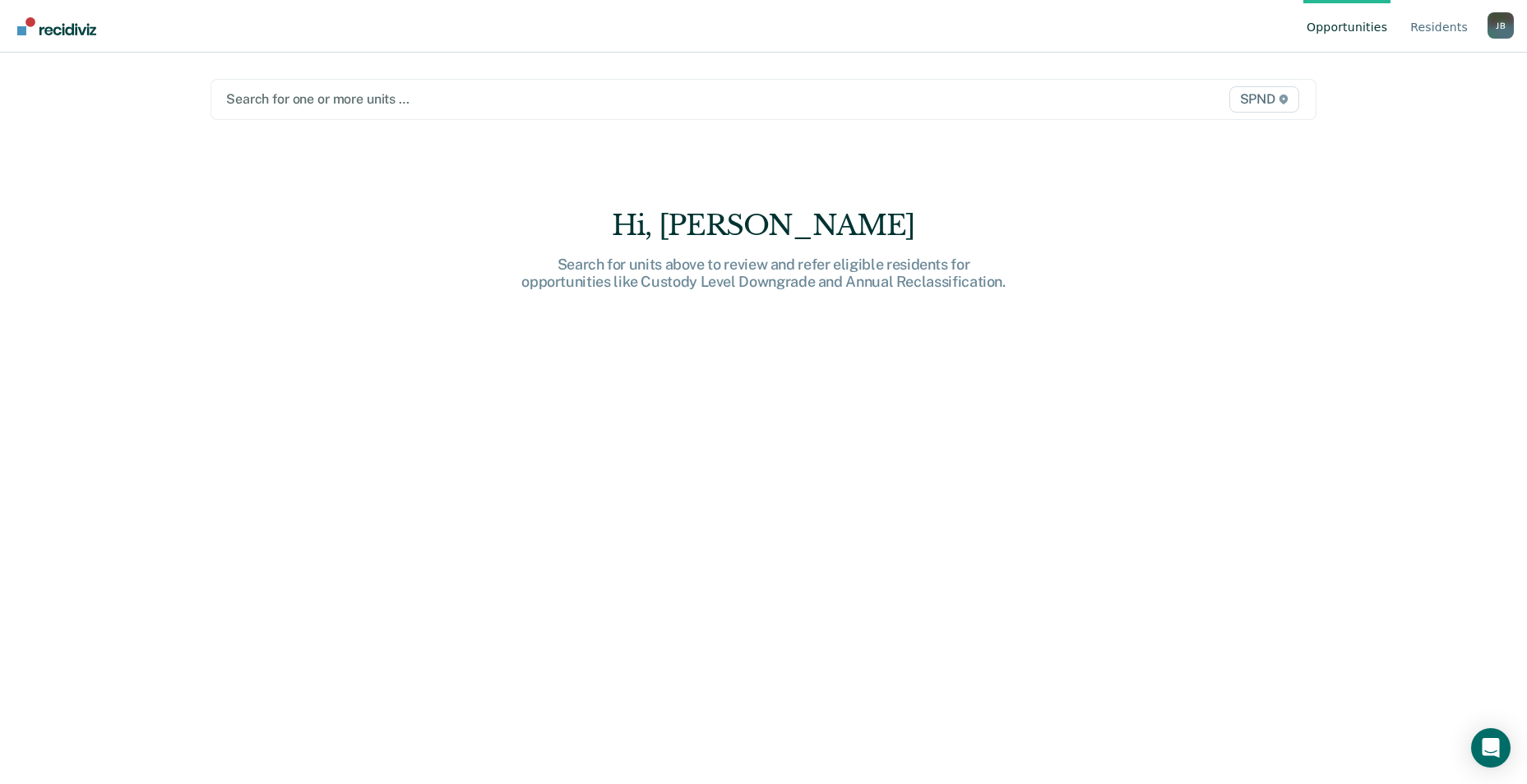
type input "8"
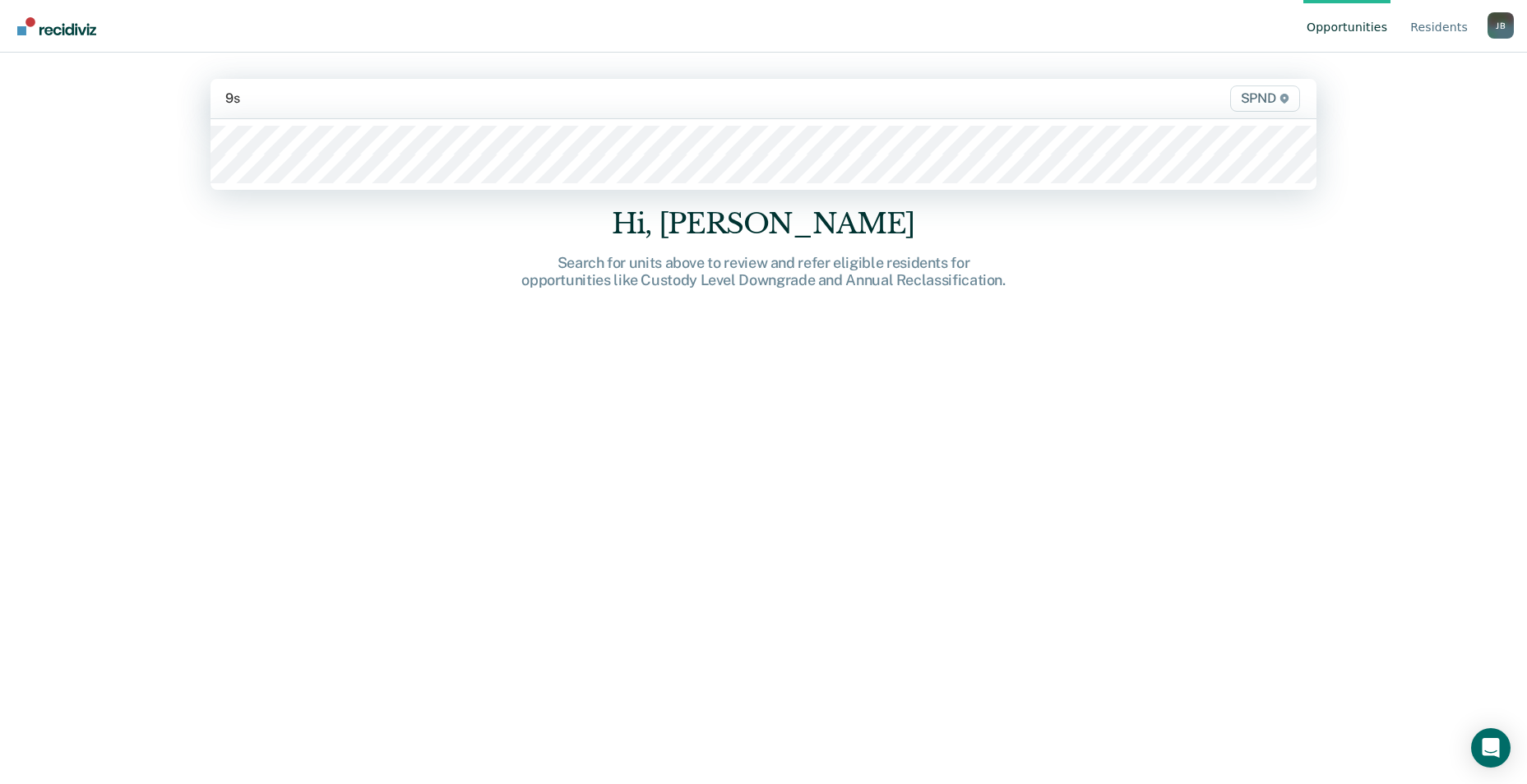
type input "9s2"
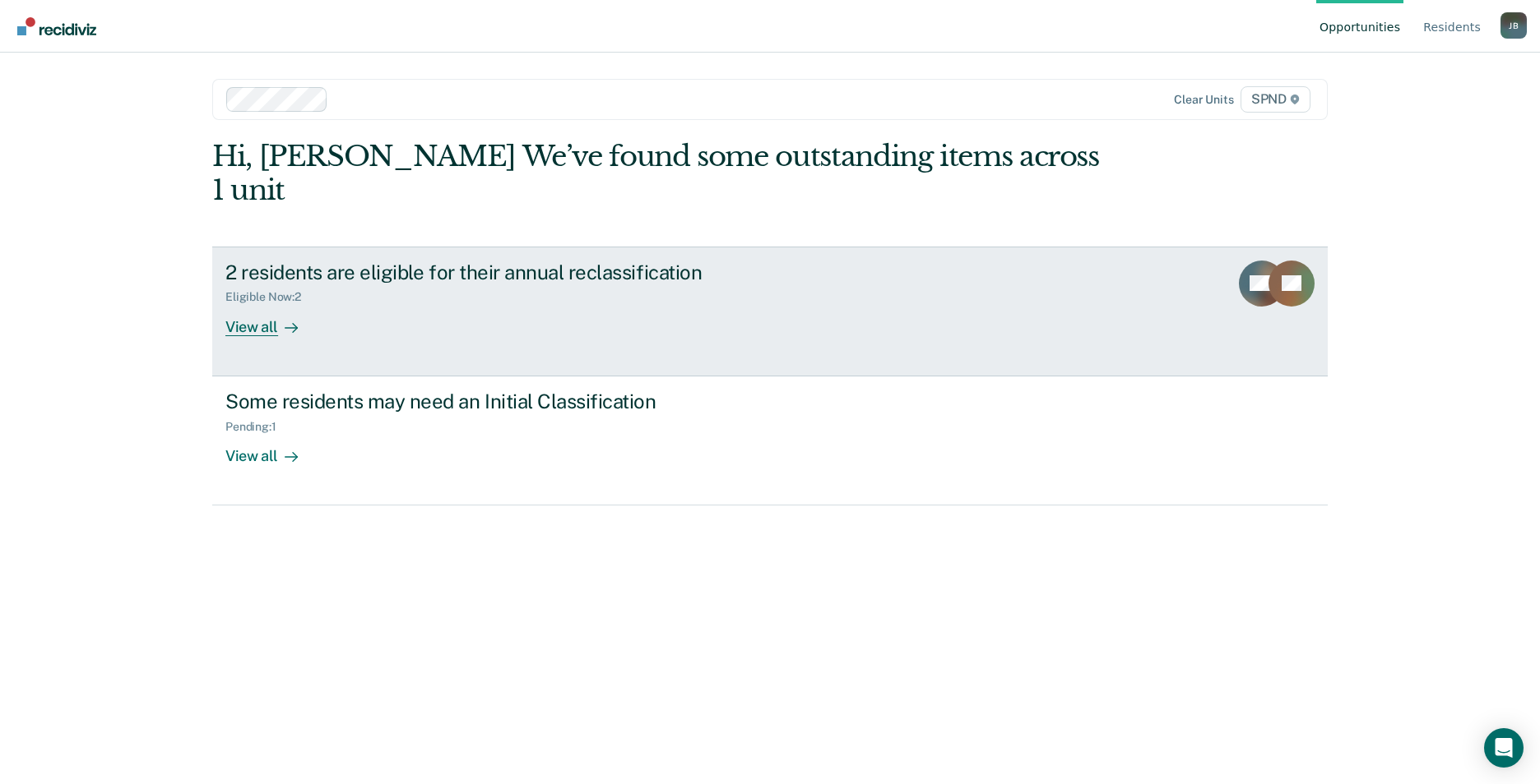
click at [269, 305] on div "View all" at bounding box center [271, 320] width 92 height 32
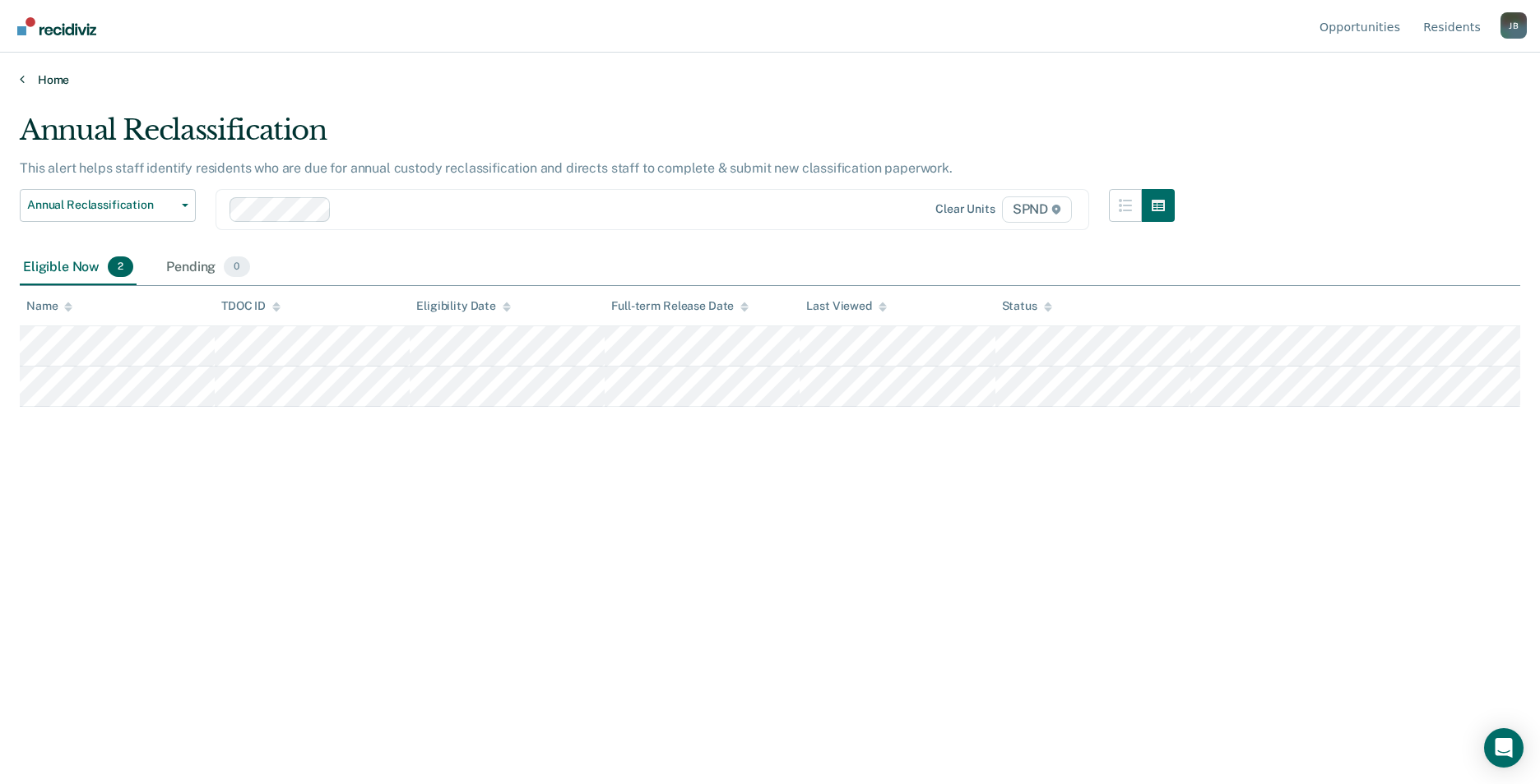
click at [43, 77] on link "Home" at bounding box center [770, 79] width 1501 height 14
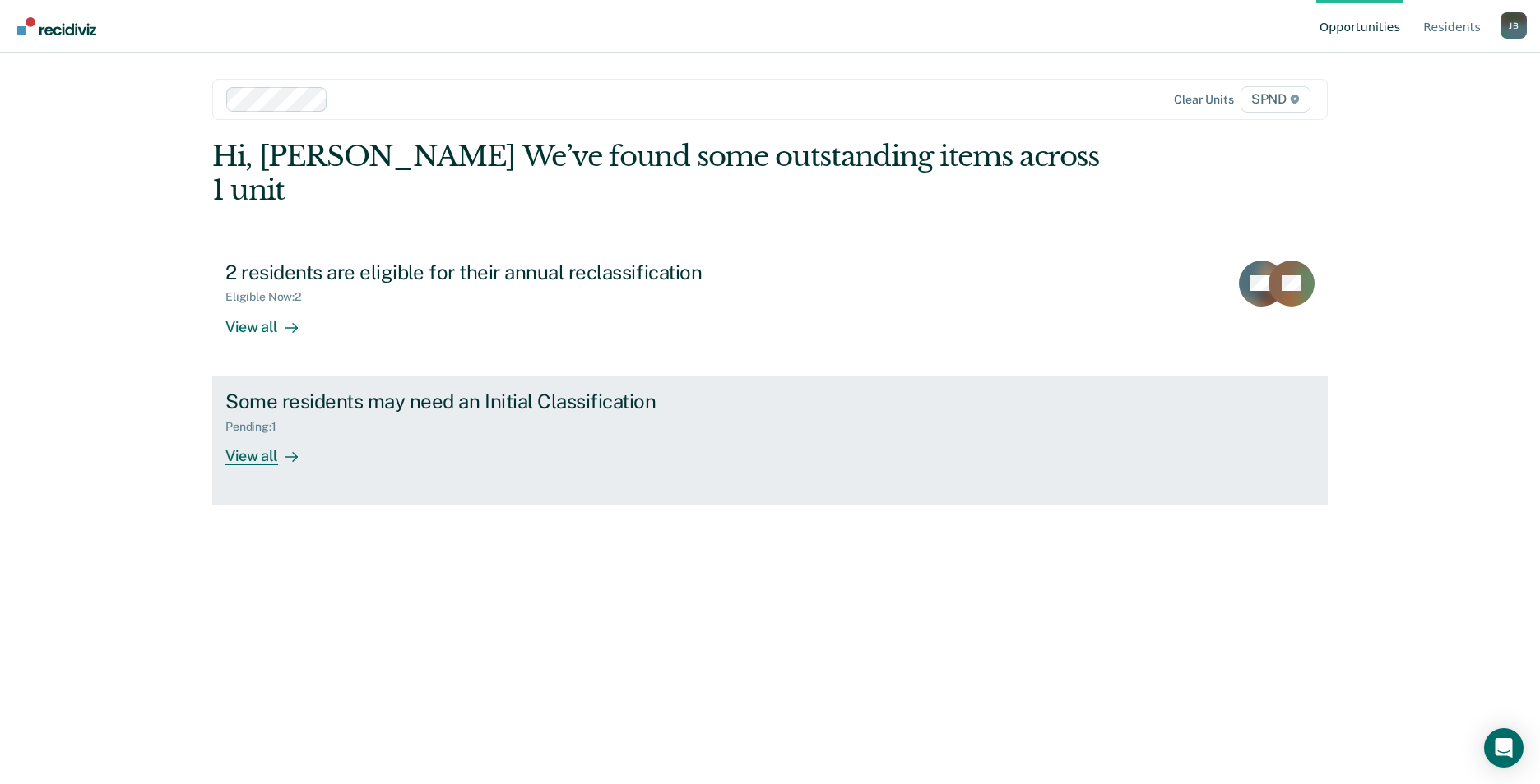
click at [266, 433] on div "View all" at bounding box center [271, 449] width 92 height 32
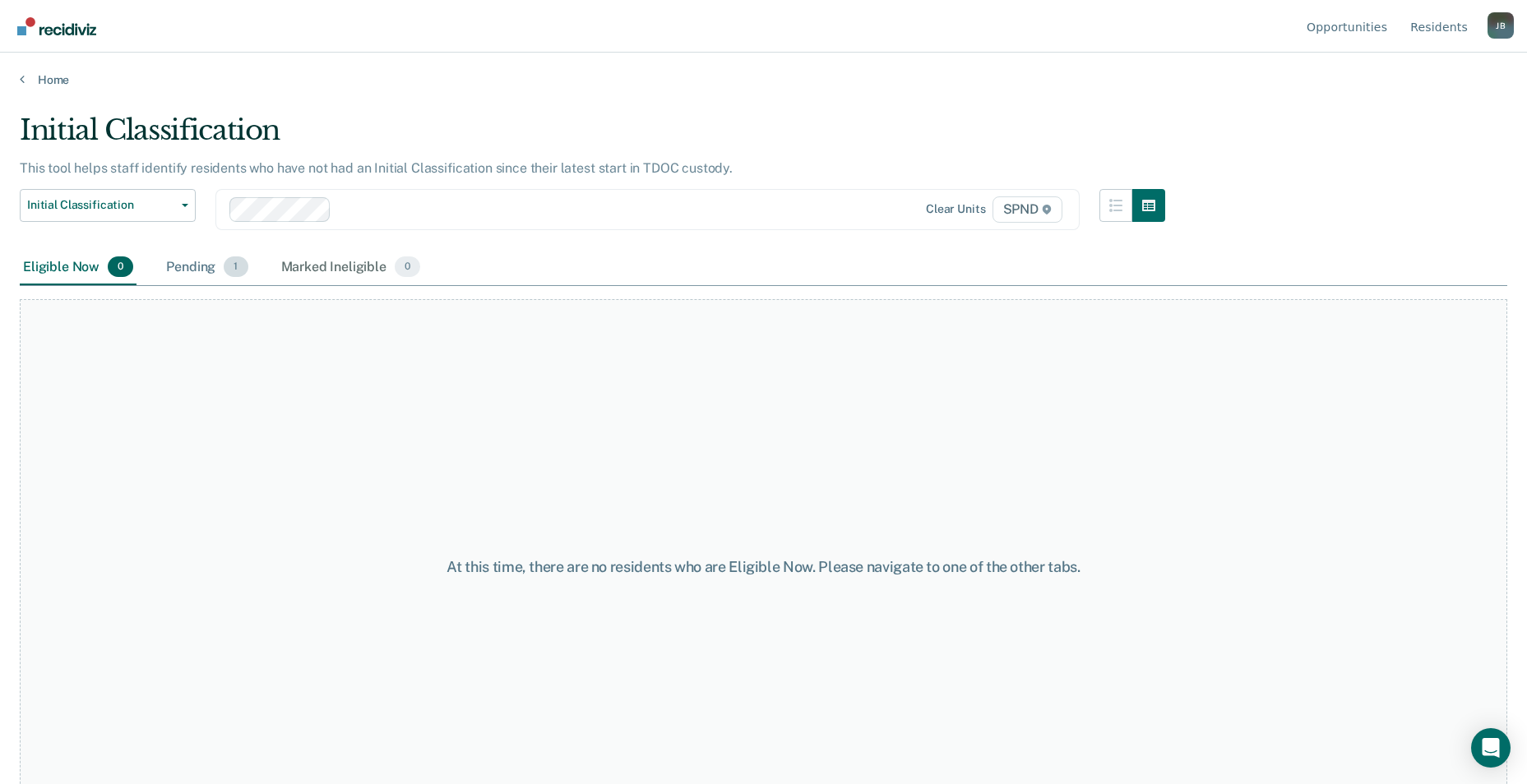
click at [238, 272] on span "1" at bounding box center [235, 267] width 24 height 21
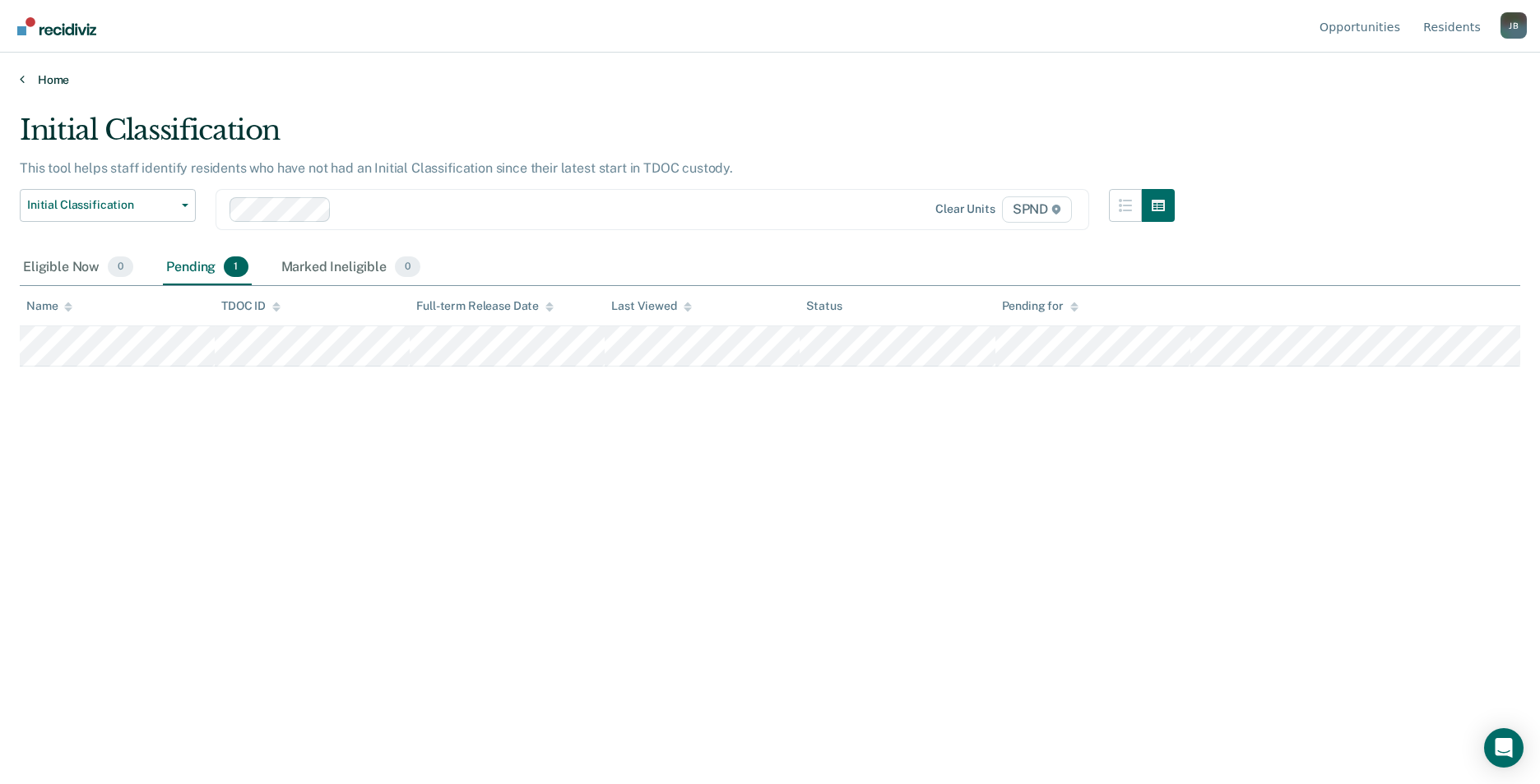
click at [53, 77] on link "Home" at bounding box center [770, 79] width 1501 height 14
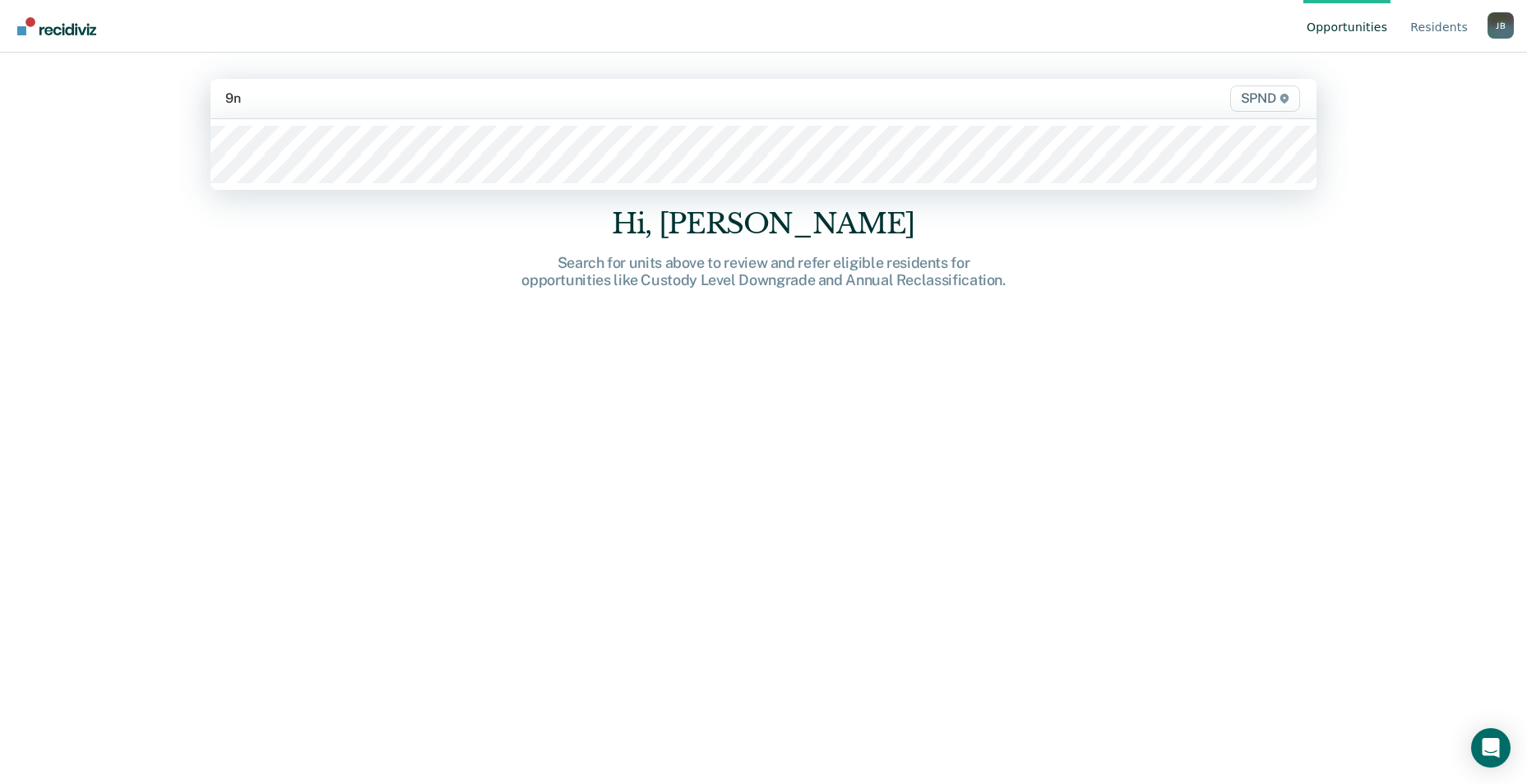
type input "9n3"
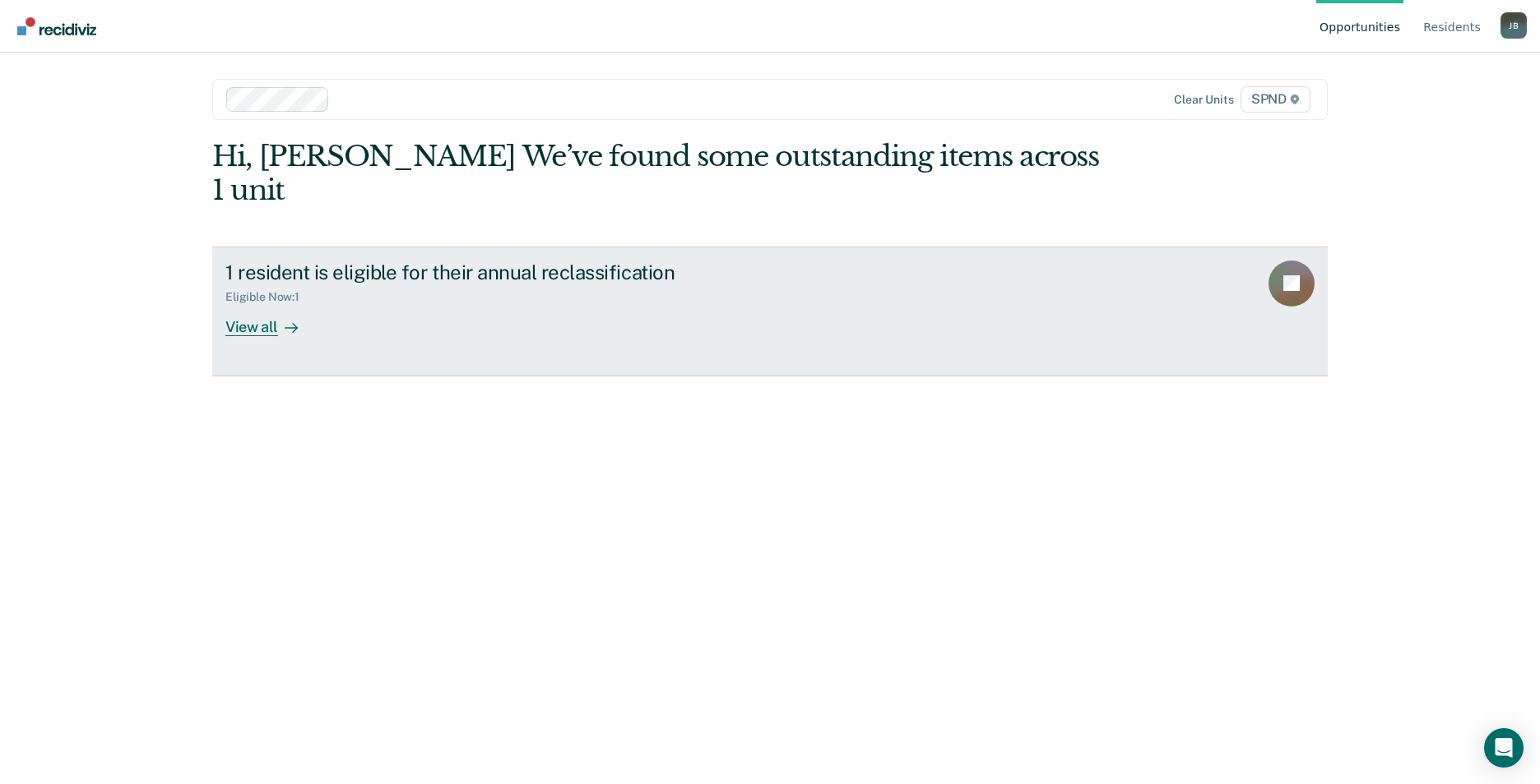
click at [278, 317] on div at bounding box center [287, 327] width 20 height 19
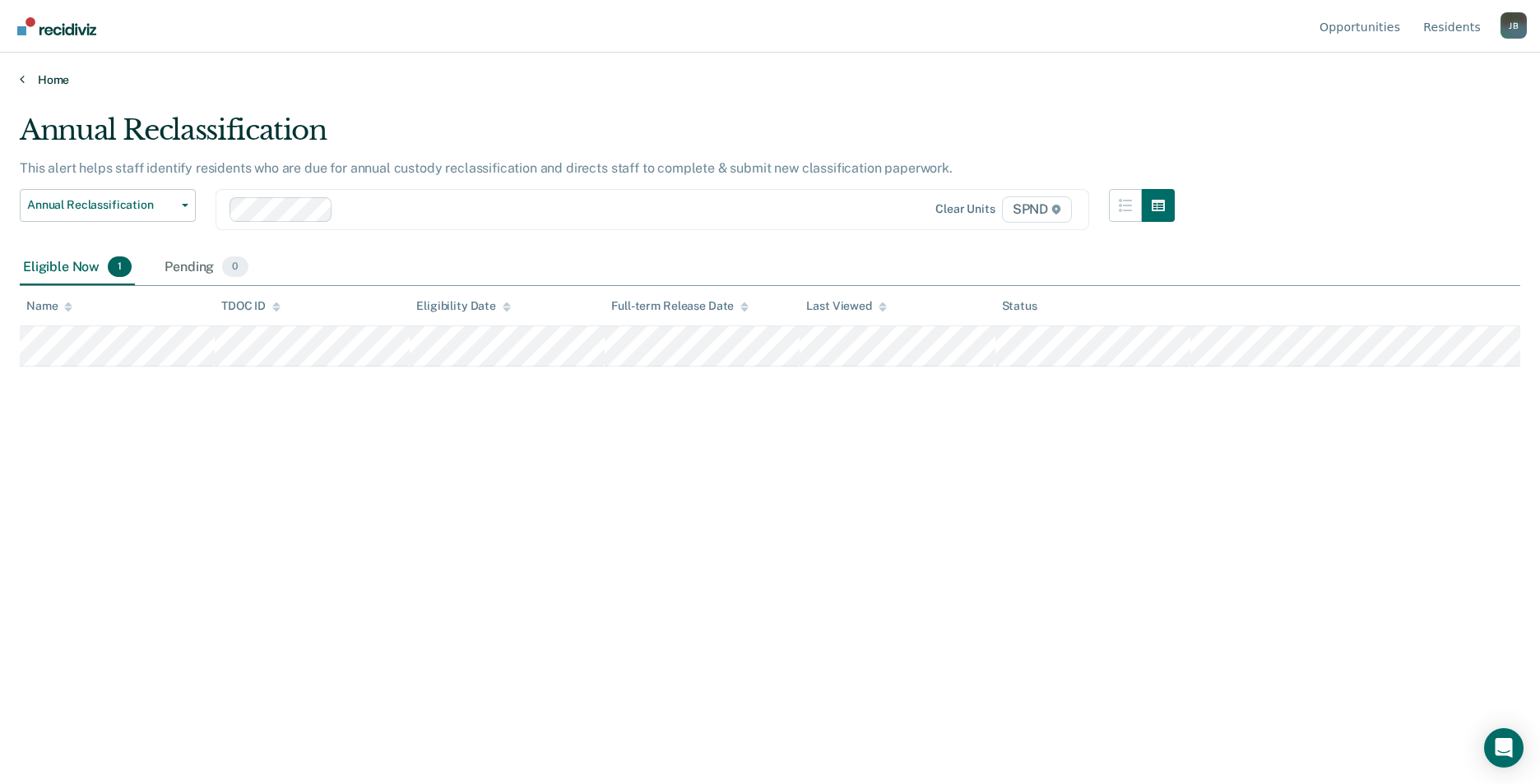
click at [62, 74] on link "Home" at bounding box center [770, 79] width 1501 height 14
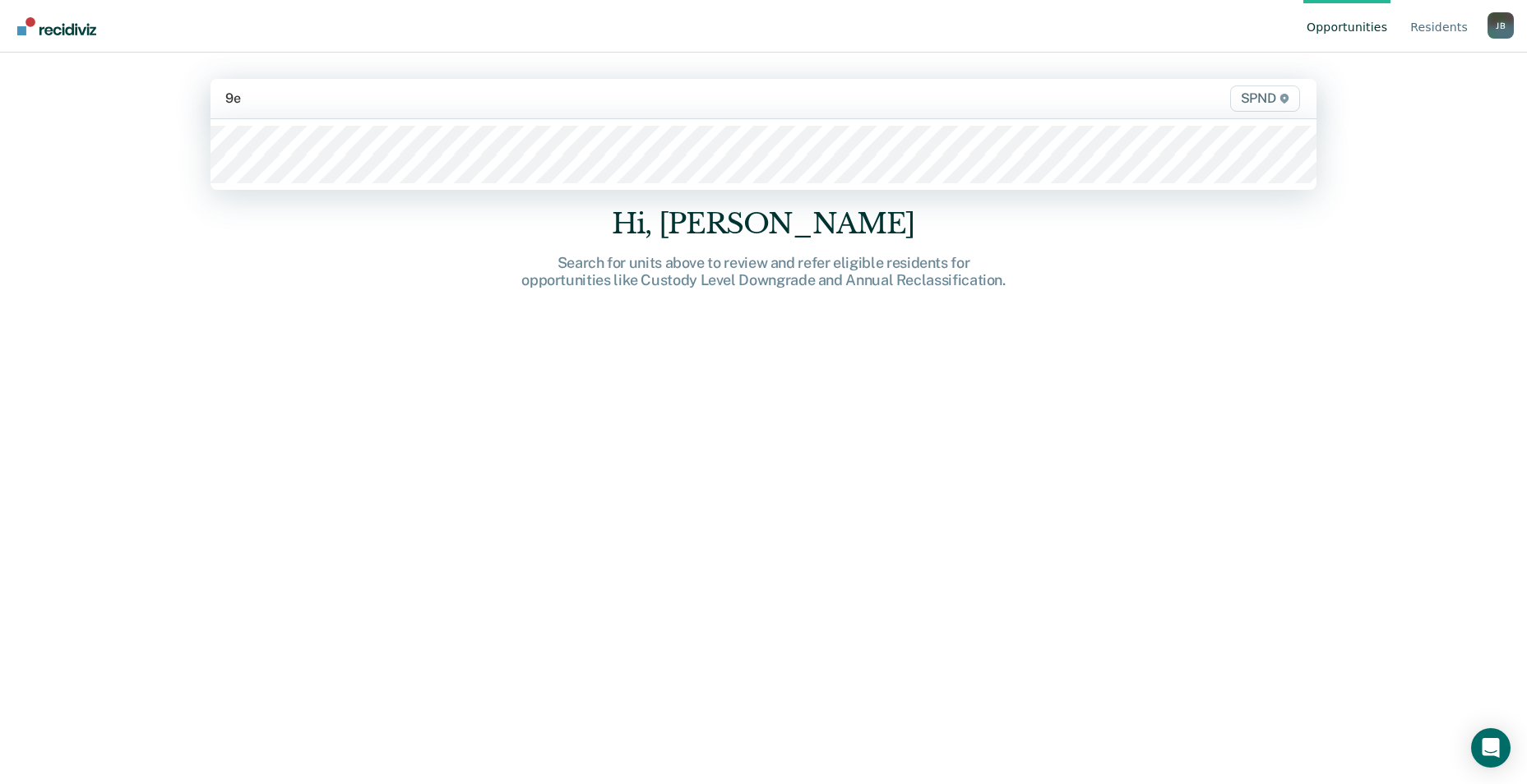
type input "9e3"
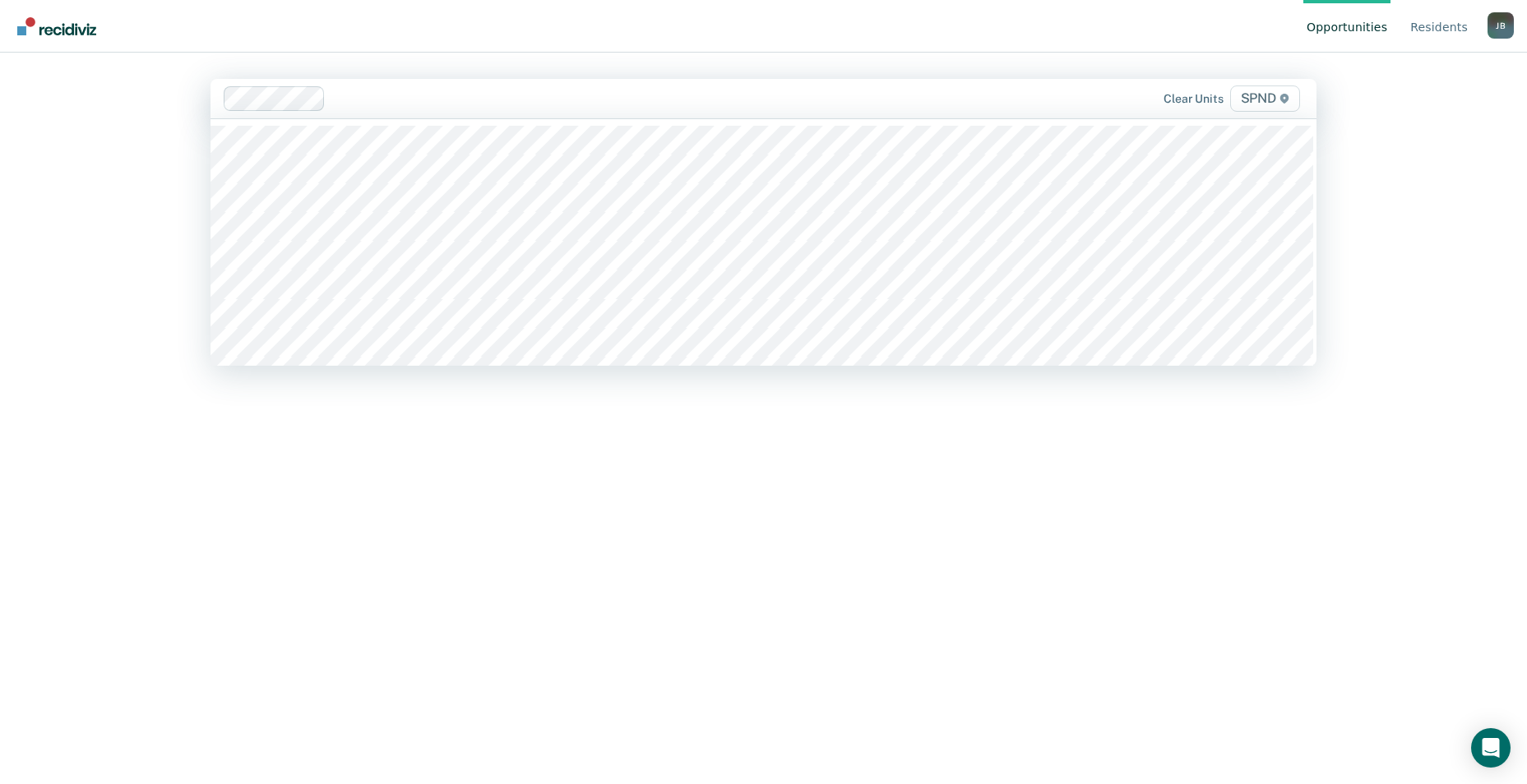
click at [386, 100] on div at bounding box center [655, 98] width 646 height 19
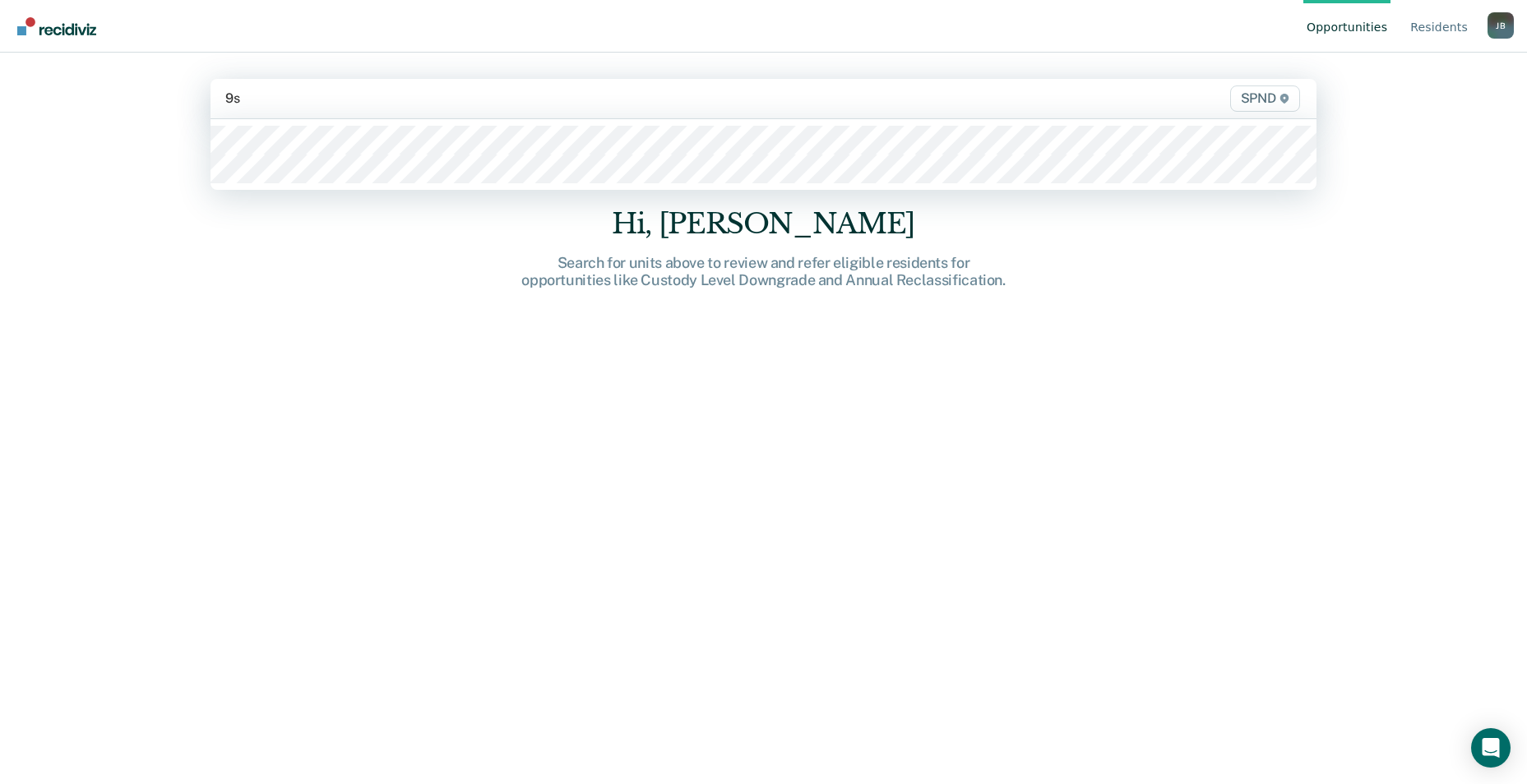
type input "9s3"
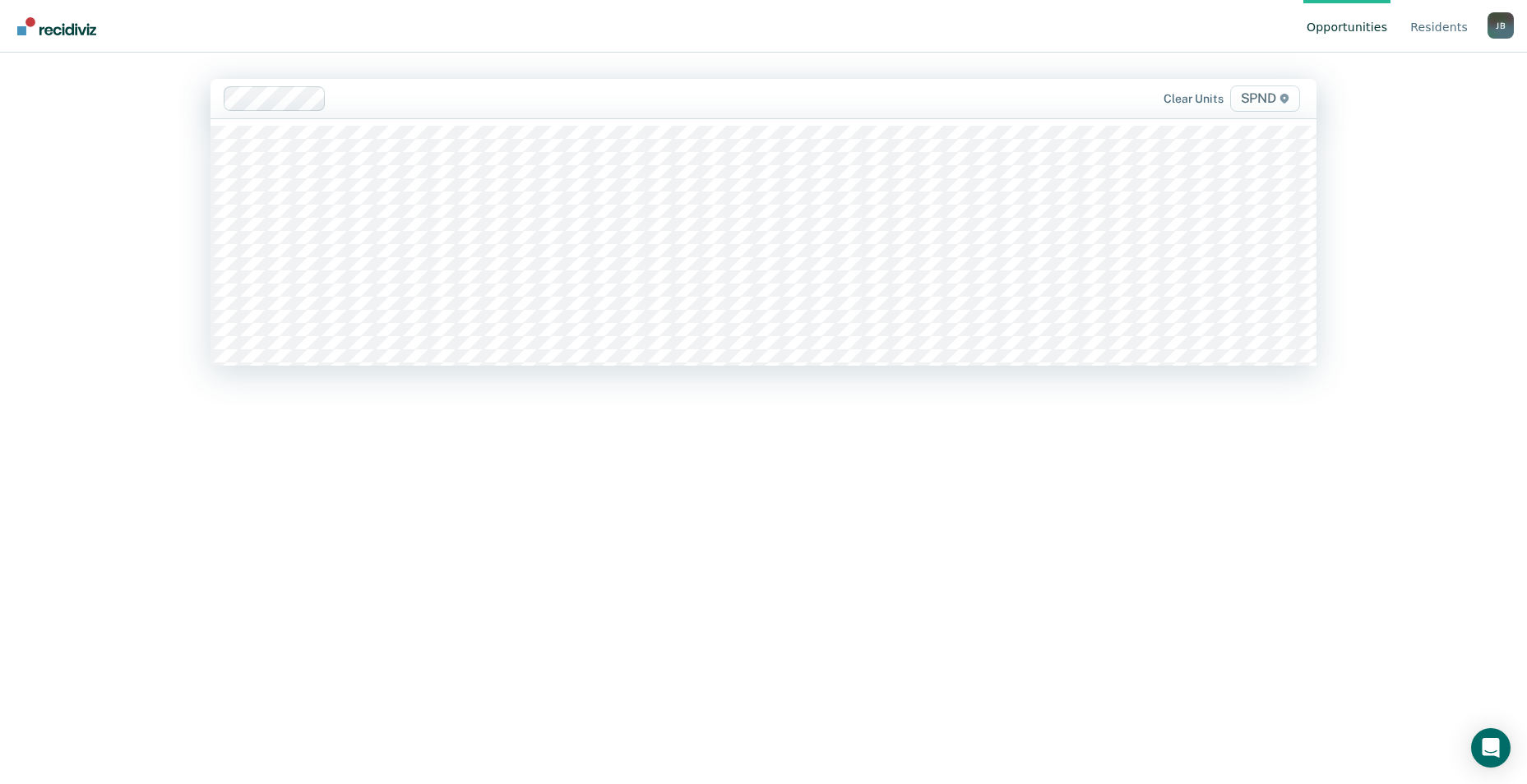
click at [412, 86] on div "Clear units SPND" at bounding box center [763, 98] width 1106 height 39
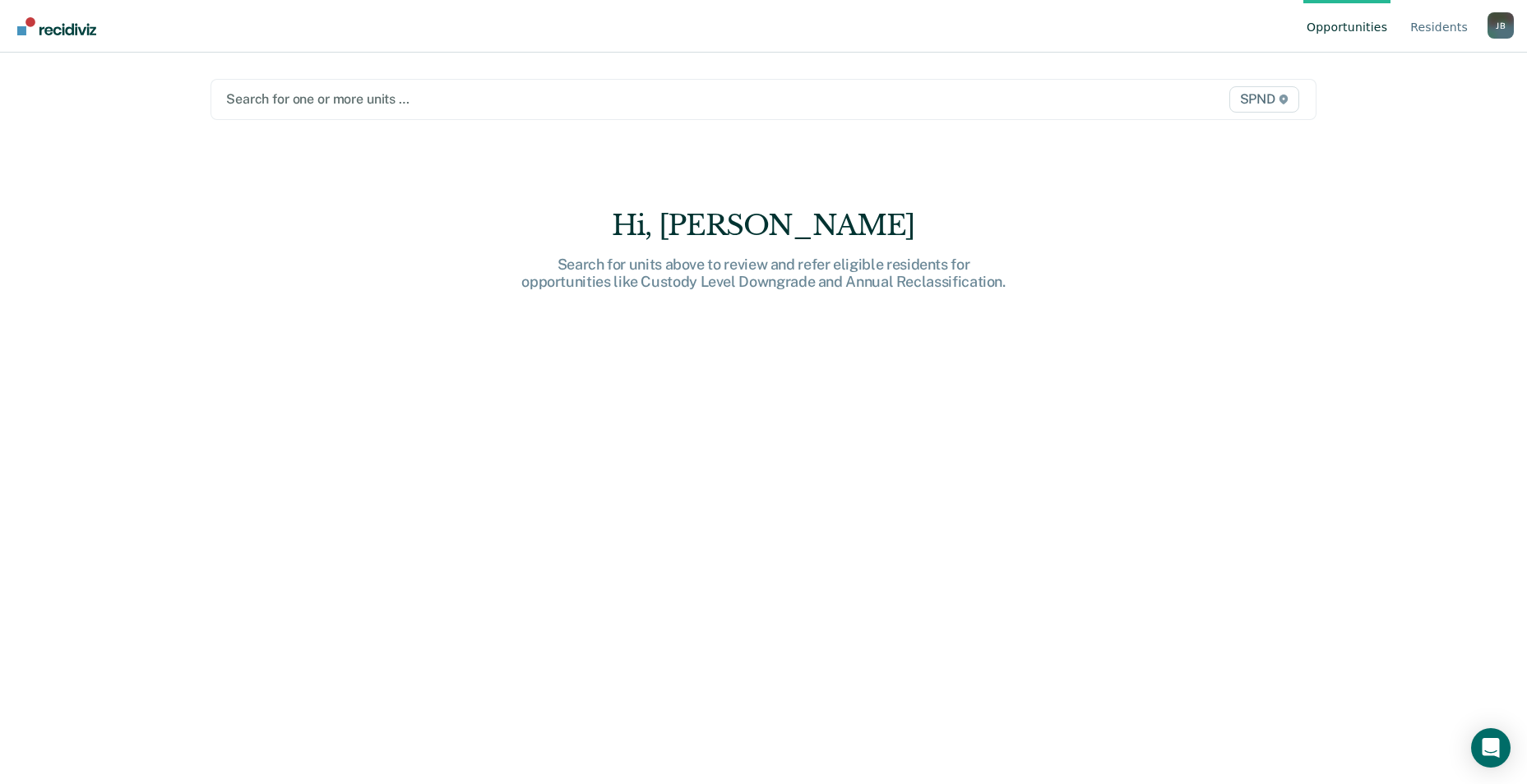
click at [1494, 20] on div "[PERSON_NAME]" at bounding box center [1500, 25] width 26 height 26
click at [1413, 129] on link "Log Out" at bounding box center [1434, 129] width 106 height 14
